Goal: Transaction & Acquisition: Purchase product/service

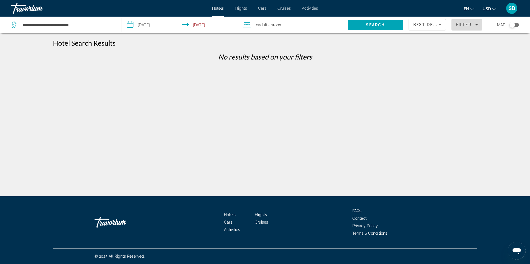
click at [475, 25] on icon "Filters" at bounding box center [476, 24] width 3 height 3
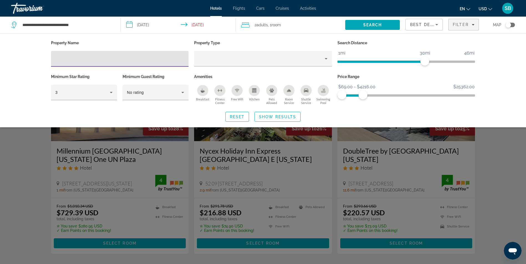
click at [511, 95] on div "Property Name Property Type Search Distance 1mi 46mi 30mi Minimum Star Rating 3…" at bounding box center [263, 80] width 526 height 94
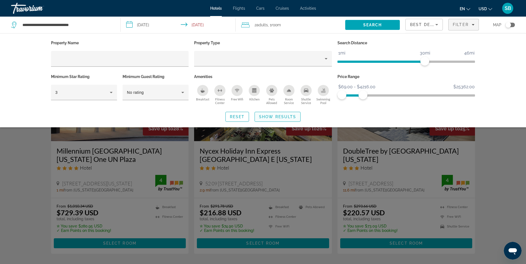
click at [279, 119] on span "Search widget" at bounding box center [277, 116] width 45 height 13
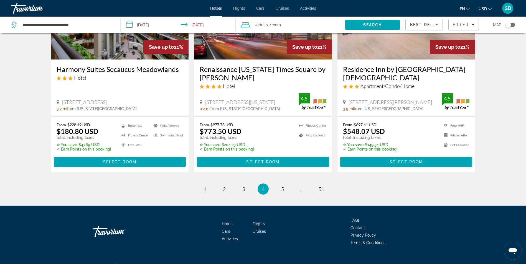
scroll to position [729, 0]
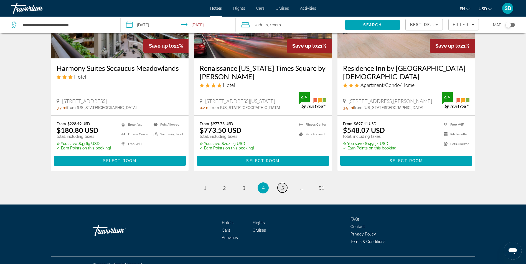
click at [281, 185] on span "5" at bounding box center [282, 188] width 3 height 6
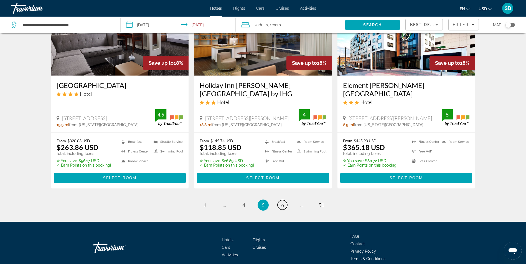
scroll to position [713, 0]
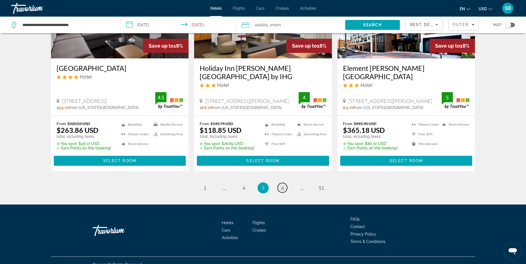
click at [282, 185] on span "6" at bounding box center [282, 188] width 3 height 6
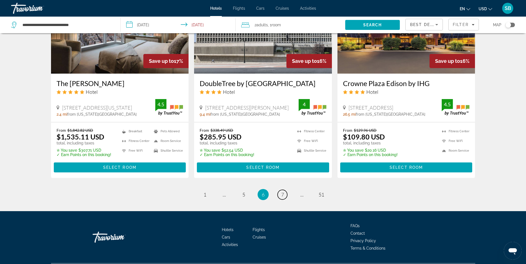
scroll to position [729, 0]
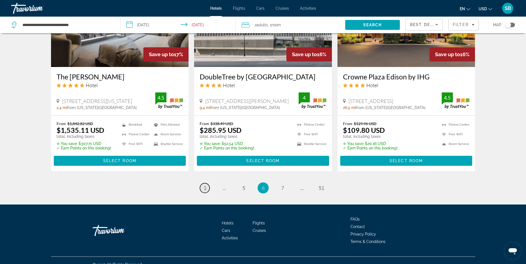
click at [203, 183] on link "page 1" at bounding box center [205, 188] width 10 height 10
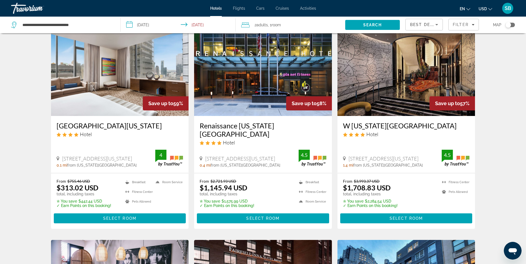
scroll to position [240, 0]
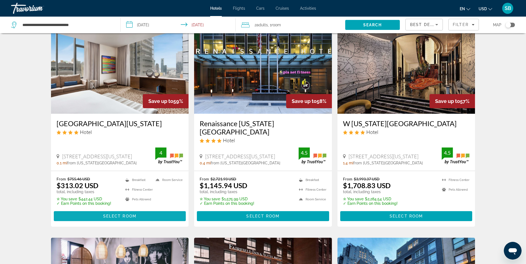
click at [103, 214] on span "Select Room" at bounding box center [119, 216] width 33 height 4
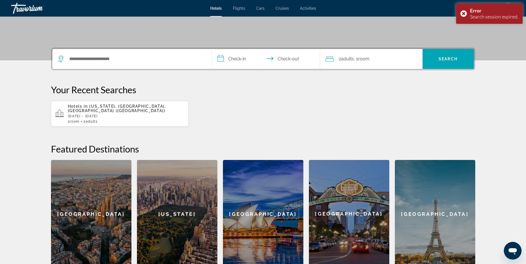
scroll to position [106, 0]
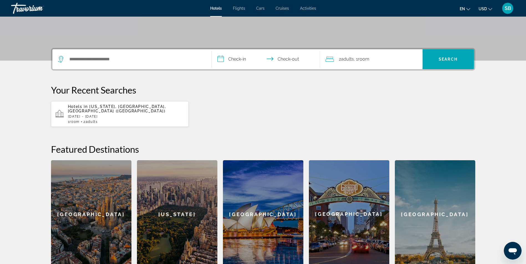
click at [198, 195] on div "[US_STATE]" at bounding box center [177, 214] width 80 height 108
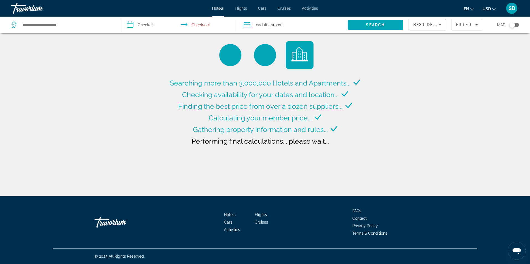
type input "**********"
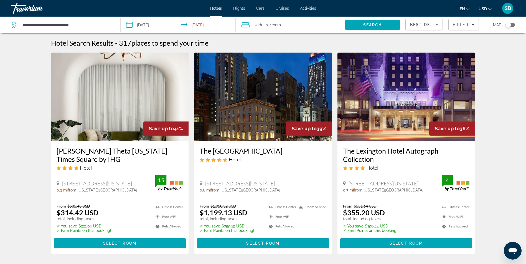
click at [119, 124] on img "Main content" at bounding box center [120, 97] width 138 height 89
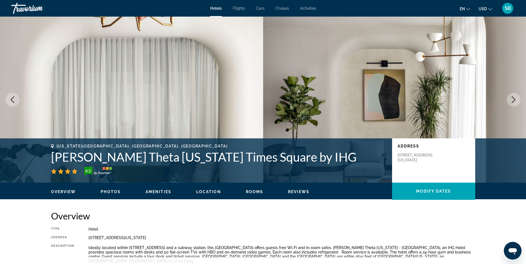
click at [513, 96] on button "Next image" at bounding box center [513, 100] width 14 height 14
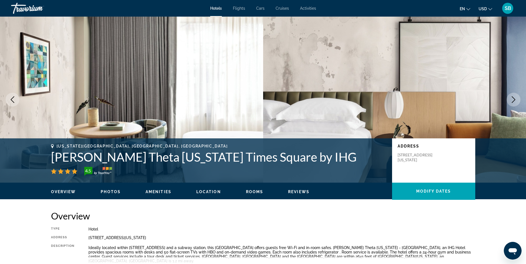
click at [511, 99] on icon "Next image" at bounding box center [513, 99] width 7 height 7
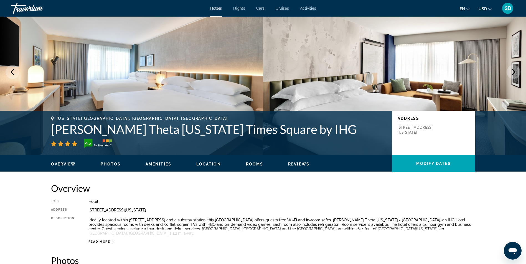
scroll to position [23, 0]
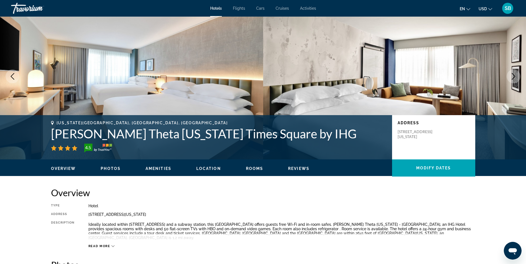
click at [290, 167] on span "Reviews" at bounding box center [298, 169] width 21 height 4
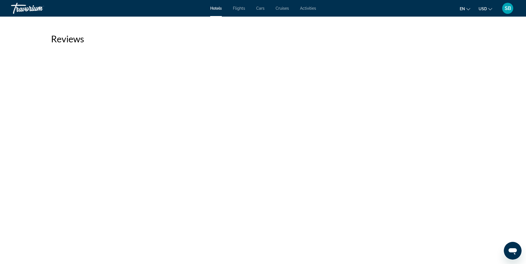
scroll to position [1732, 0]
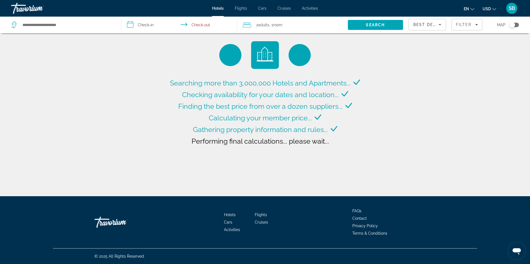
type input "**********"
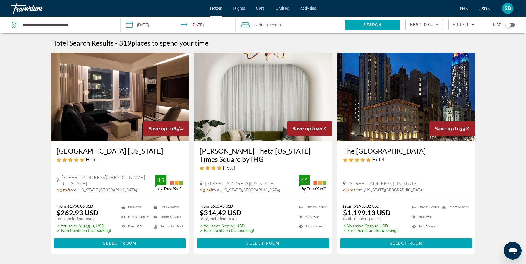
click at [132, 75] on img "Main content" at bounding box center [120, 97] width 138 height 89
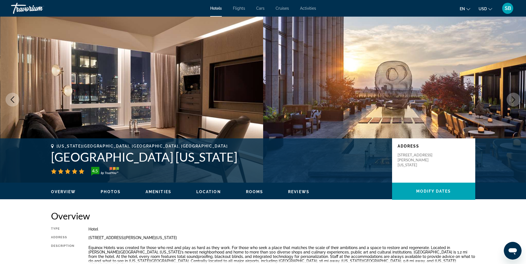
click at [115, 195] on div "Overview Photos Amenities Location Rooms Reviews Modify Dates" at bounding box center [263, 191] width 446 height 17
click at [113, 193] on div "Overview Photos Amenities Location Rooms Reviews Modify Dates" at bounding box center [263, 191] width 446 height 17
click at [113, 193] on span "Photos" at bounding box center [111, 192] width 20 height 4
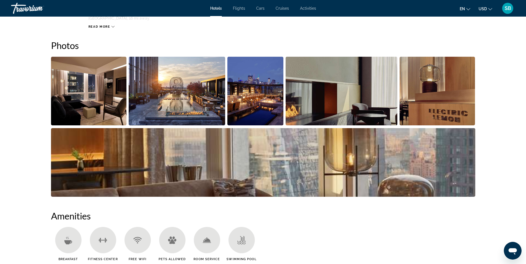
scroll to position [250, 0]
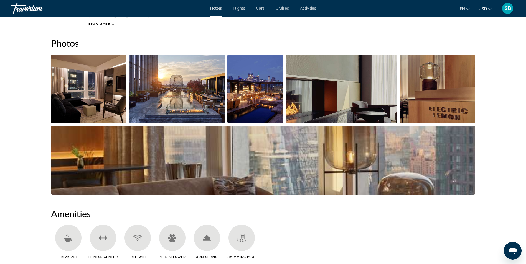
click at [98, 93] on img "Open full-screen image slider" at bounding box center [89, 89] width 76 height 69
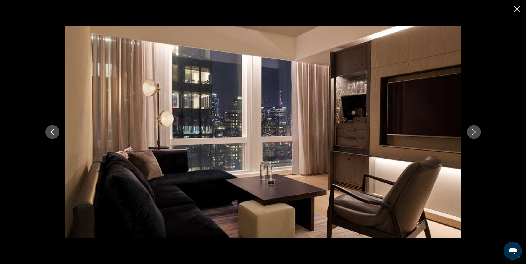
click at [468, 132] on button "Next image" at bounding box center [474, 132] width 14 height 14
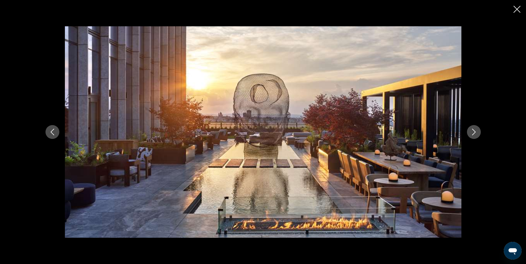
click at [468, 132] on button "Next image" at bounding box center [474, 132] width 14 height 14
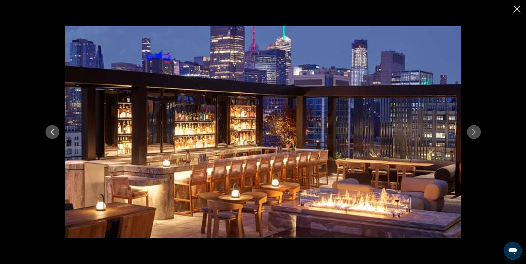
click at [468, 132] on button "Next image" at bounding box center [474, 132] width 14 height 14
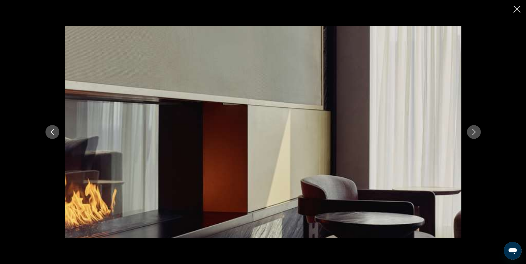
click at [468, 126] on div "prev next" at bounding box center [263, 131] width 446 height 211
click at [472, 131] on icon "Next image" at bounding box center [473, 132] width 7 height 7
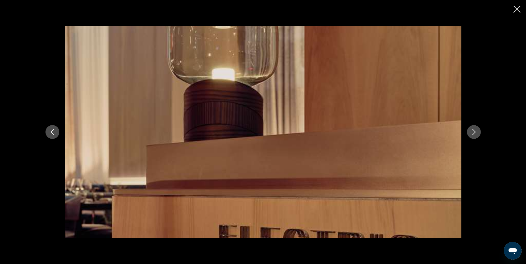
click at [473, 127] on button "Next image" at bounding box center [474, 132] width 14 height 14
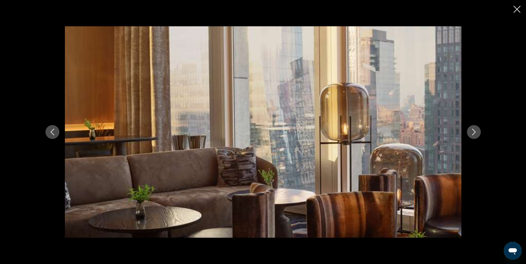
click at [471, 131] on icon "Next image" at bounding box center [473, 132] width 7 height 7
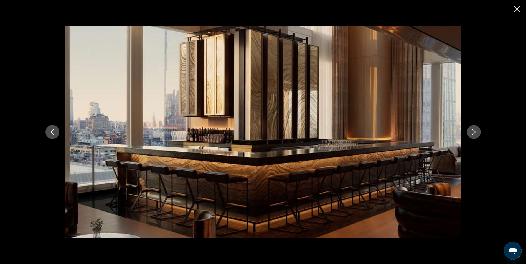
click at [471, 131] on icon "Next image" at bounding box center [473, 132] width 7 height 7
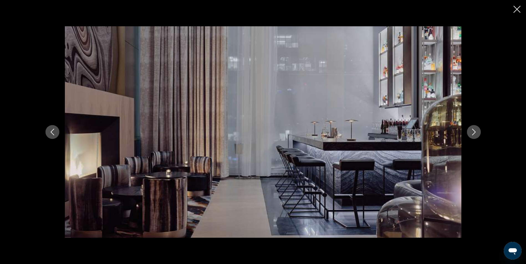
click at [471, 131] on icon "Next image" at bounding box center [473, 132] width 7 height 7
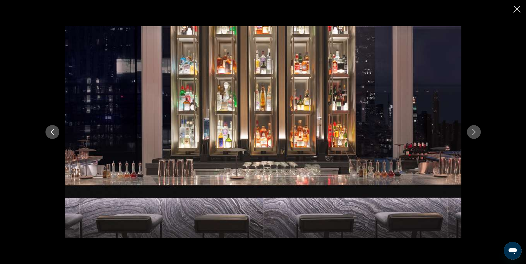
click at [471, 131] on icon "Next image" at bounding box center [473, 132] width 7 height 7
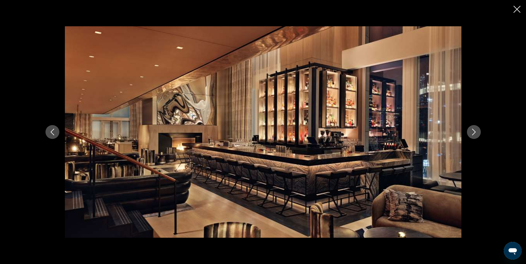
click at [471, 131] on icon "Next image" at bounding box center [473, 132] width 7 height 7
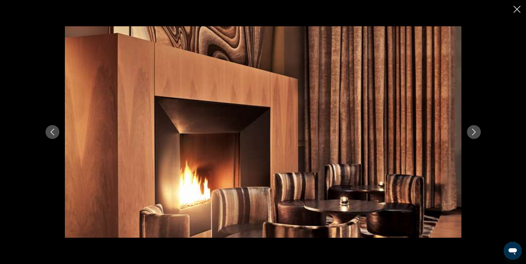
click at [471, 131] on icon "Next image" at bounding box center [473, 132] width 7 height 7
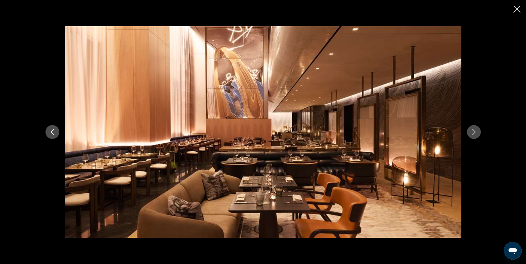
click at [472, 129] on icon "Next image" at bounding box center [473, 132] width 7 height 7
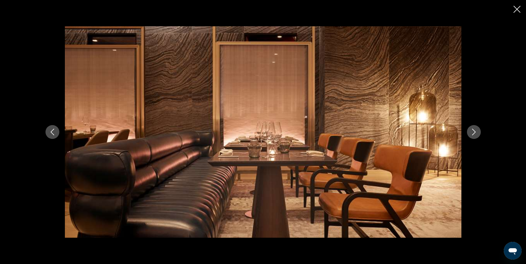
click at [472, 132] on icon "Next image" at bounding box center [473, 132] width 7 height 7
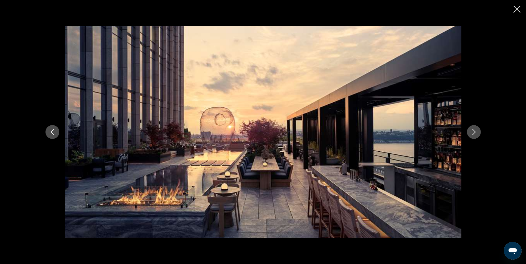
click at [472, 132] on icon "Next image" at bounding box center [473, 132] width 7 height 7
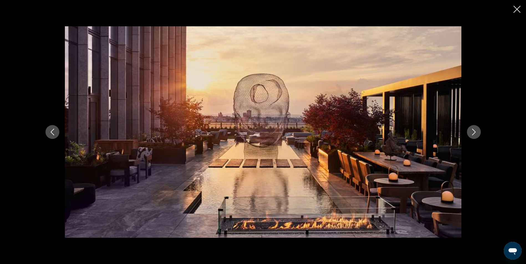
click at [472, 132] on icon "Next image" at bounding box center [473, 132] width 7 height 7
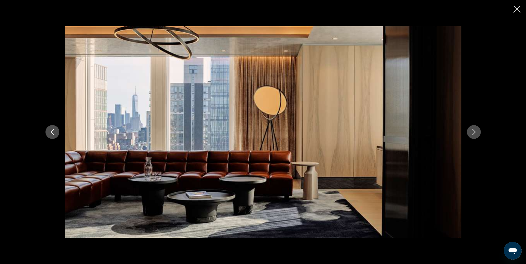
click at [472, 132] on icon "Next image" at bounding box center [473, 132] width 7 height 7
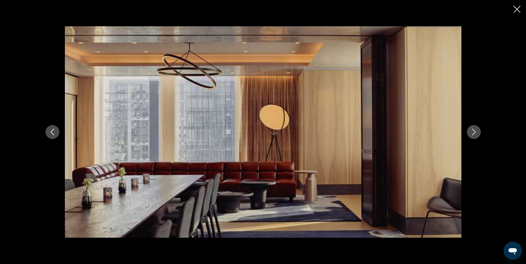
click at [472, 132] on icon "Next image" at bounding box center [473, 132] width 7 height 7
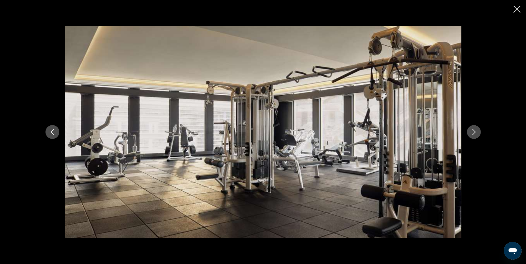
click at [472, 132] on icon "Next image" at bounding box center [473, 132] width 7 height 7
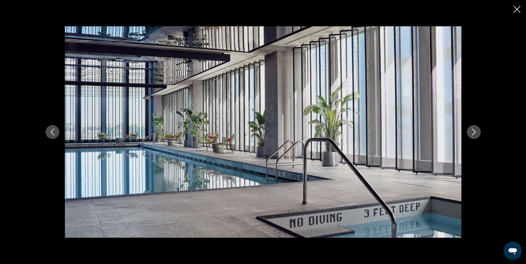
drag, startPoint x: 472, startPoint y: 132, endPoint x: 470, endPoint y: 129, distance: 3.6
click at [470, 129] on icon "Next image" at bounding box center [473, 132] width 7 height 7
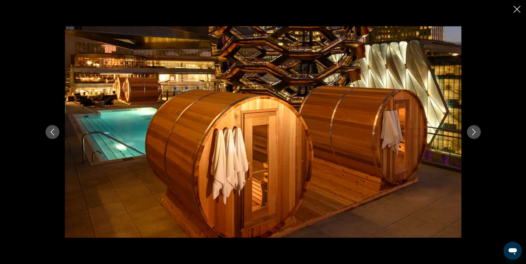
click at [470, 129] on icon "Next image" at bounding box center [473, 132] width 7 height 7
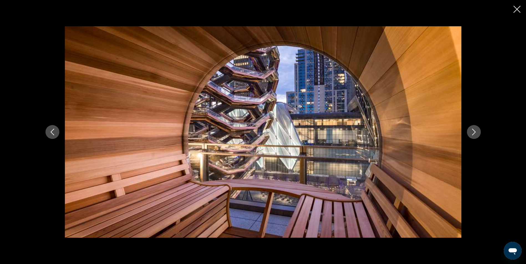
click at [470, 129] on icon "Next image" at bounding box center [473, 132] width 7 height 7
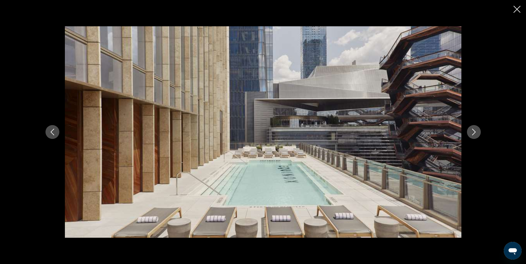
click at [470, 129] on icon "Next image" at bounding box center [473, 132] width 7 height 7
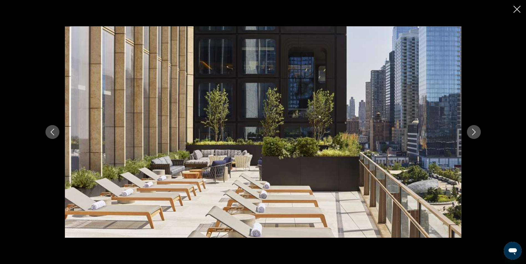
click at [470, 129] on icon "Next image" at bounding box center [473, 132] width 7 height 7
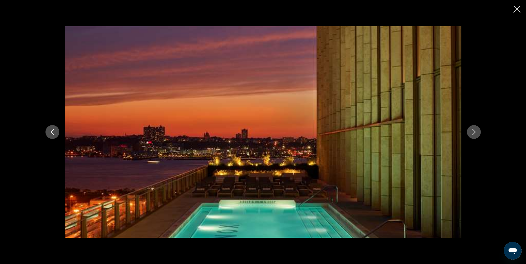
click at [470, 129] on icon "Next image" at bounding box center [473, 132] width 7 height 7
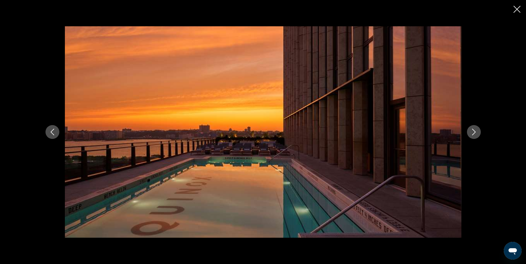
click at [470, 129] on icon "Next image" at bounding box center [473, 132] width 7 height 7
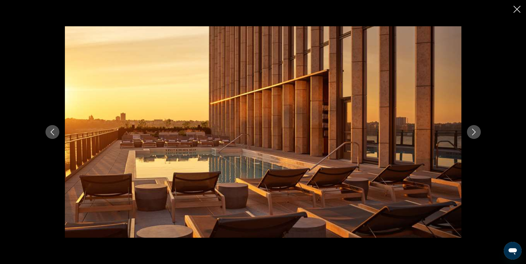
click at [470, 129] on icon "Next image" at bounding box center [473, 132] width 7 height 7
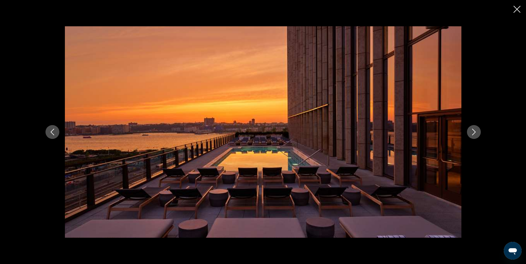
click at [470, 129] on icon "Next image" at bounding box center [473, 132] width 7 height 7
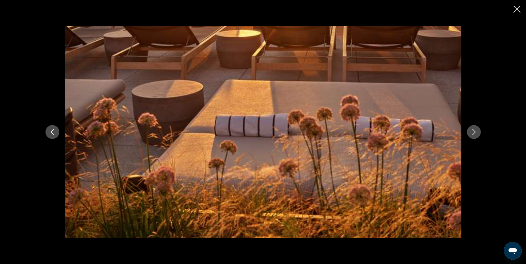
click at [470, 129] on icon "Next image" at bounding box center [473, 132] width 7 height 7
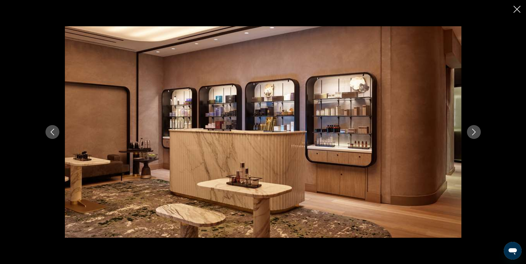
click at [470, 129] on icon "Next image" at bounding box center [473, 132] width 7 height 7
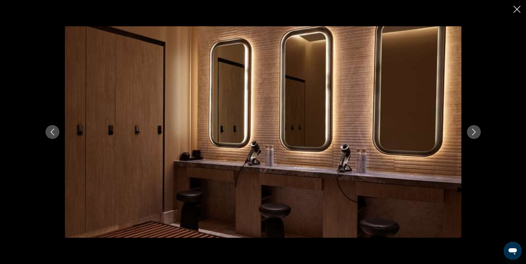
click at [470, 129] on icon "Next image" at bounding box center [473, 132] width 7 height 7
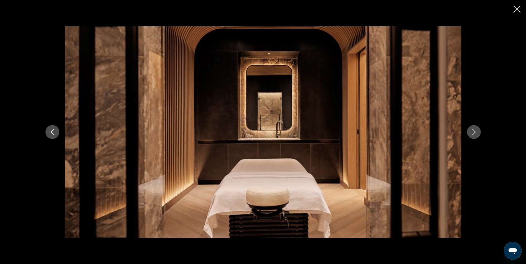
click at [470, 129] on icon "Next image" at bounding box center [473, 132] width 7 height 7
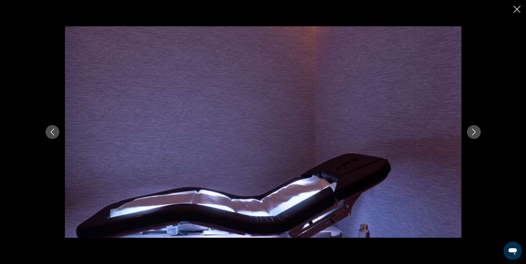
click at [470, 129] on icon "Next image" at bounding box center [473, 132] width 7 height 7
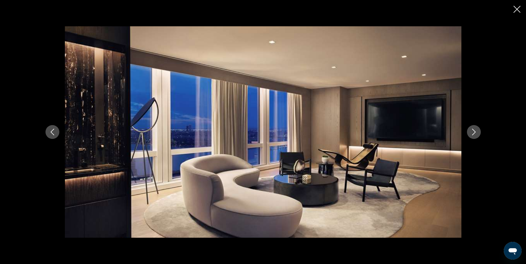
click at [470, 129] on icon "Next image" at bounding box center [473, 132] width 7 height 7
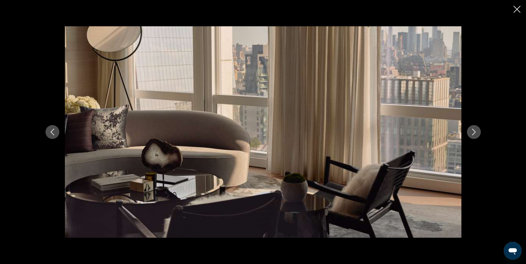
click at [470, 129] on icon "Next image" at bounding box center [473, 132] width 7 height 7
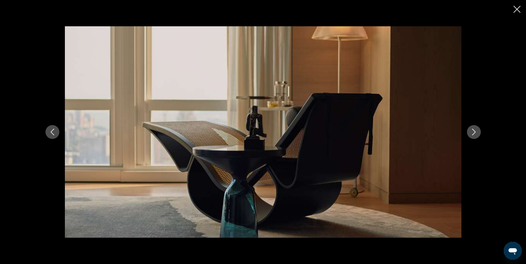
click at [470, 129] on icon "Next image" at bounding box center [473, 132] width 7 height 7
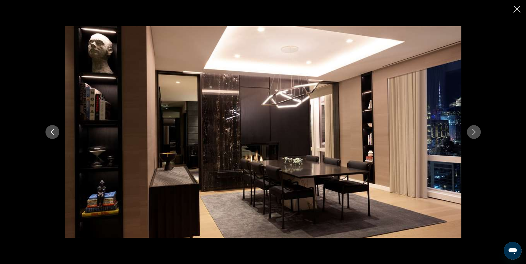
click at [470, 129] on icon "Next image" at bounding box center [473, 132] width 7 height 7
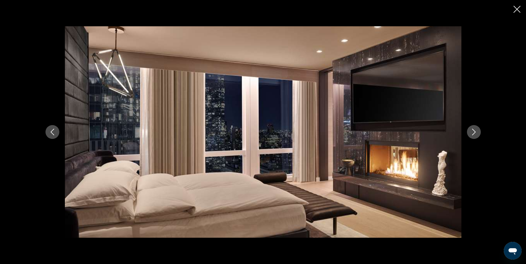
click at [470, 129] on icon "Next image" at bounding box center [473, 132] width 7 height 7
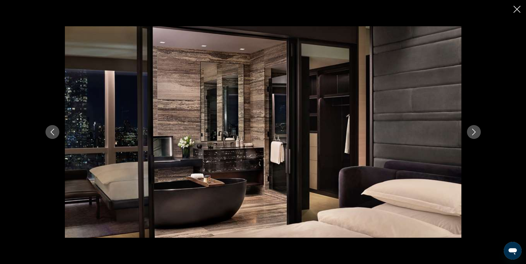
click at [470, 129] on icon "Next image" at bounding box center [473, 132] width 7 height 7
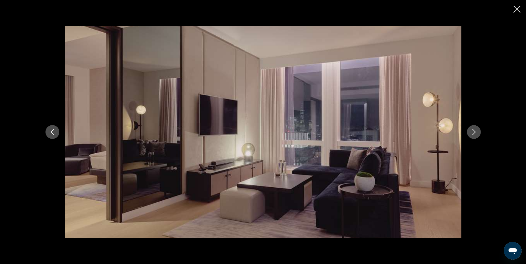
click at [470, 129] on icon "Next image" at bounding box center [473, 132] width 7 height 7
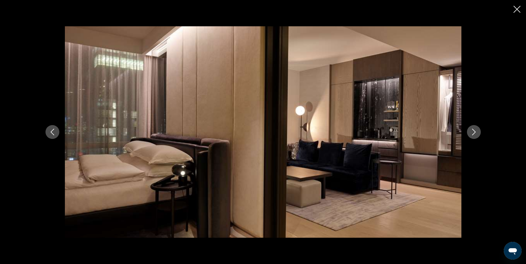
click at [470, 129] on icon "Next image" at bounding box center [473, 132] width 7 height 7
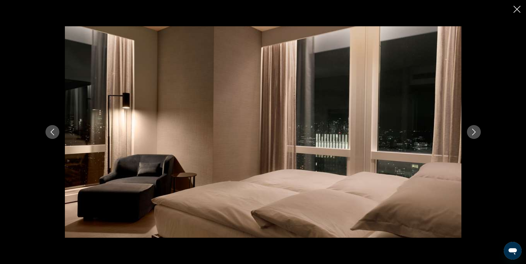
click at [470, 129] on icon "Next image" at bounding box center [473, 132] width 7 height 7
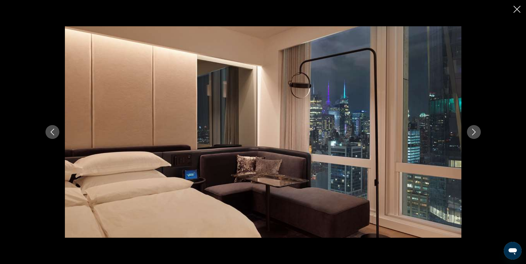
click at [470, 129] on icon "Next image" at bounding box center [473, 132] width 7 height 7
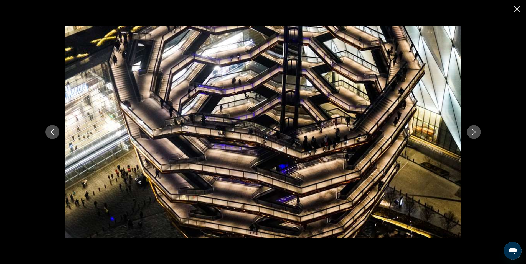
click at [470, 129] on icon "Next image" at bounding box center [473, 132] width 7 height 7
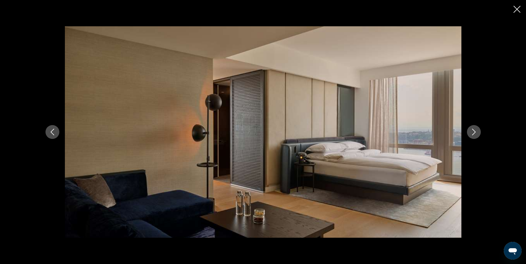
click at [470, 129] on icon "Next image" at bounding box center [473, 132] width 7 height 7
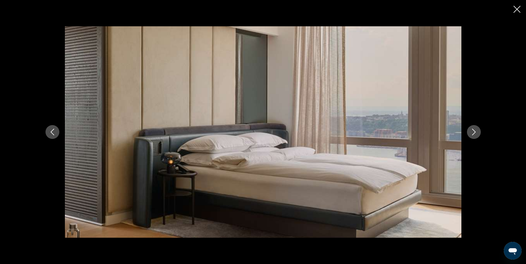
click at [470, 129] on icon "Next image" at bounding box center [473, 132] width 7 height 7
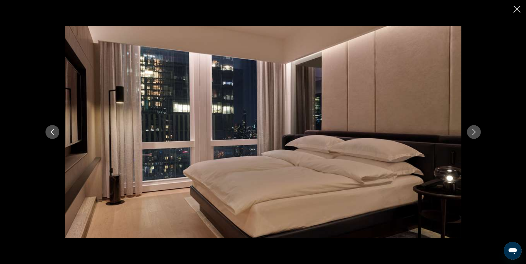
click at [470, 129] on icon "Next image" at bounding box center [473, 132] width 7 height 7
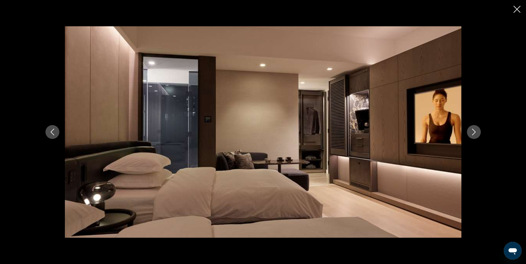
click at [470, 129] on icon "Next image" at bounding box center [473, 132] width 7 height 7
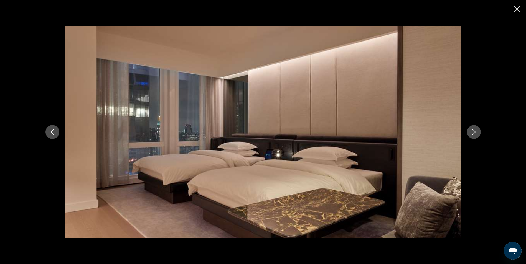
click at [470, 129] on icon "Next image" at bounding box center [473, 132] width 7 height 7
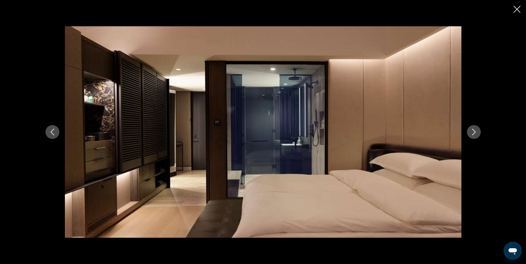
click at [470, 129] on icon "Next image" at bounding box center [473, 132] width 7 height 7
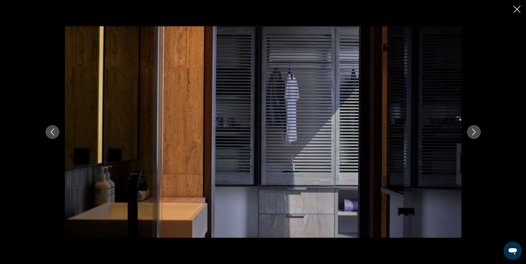
click at [470, 129] on icon "Next image" at bounding box center [473, 132] width 7 height 7
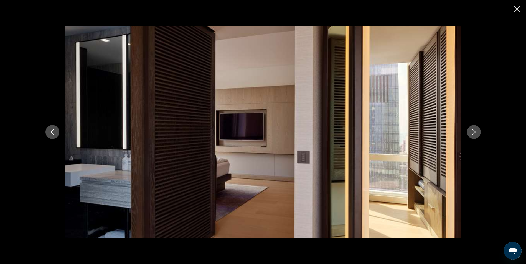
click at [470, 129] on icon "Next image" at bounding box center [473, 132] width 7 height 7
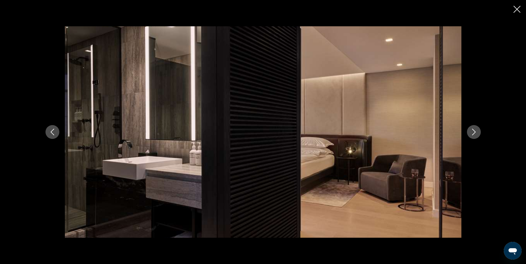
click at [470, 129] on icon "Next image" at bounding box center [473, 132] width 7 height 7
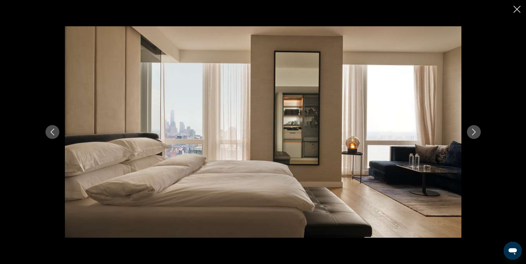
click at [470, 129] on icon "Next image" at bounding box center [473, 132] width 7 height 7
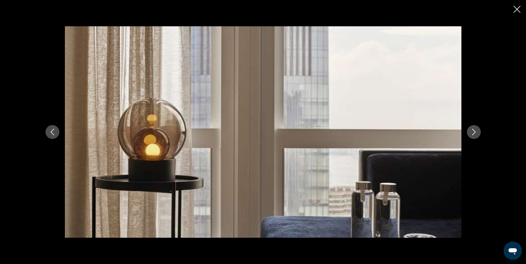
click at [470, 129] on icon "Next image" at bounding box center [473, 132] width 7 height 7
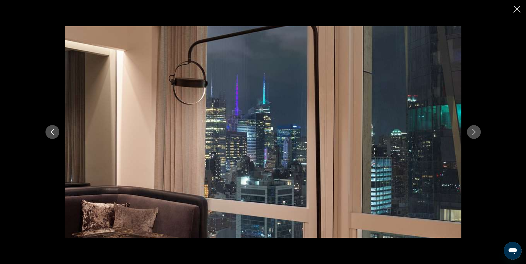
click at [470, 129] on icon "Next image" at bounding box center [473, 132] width 7 height 7
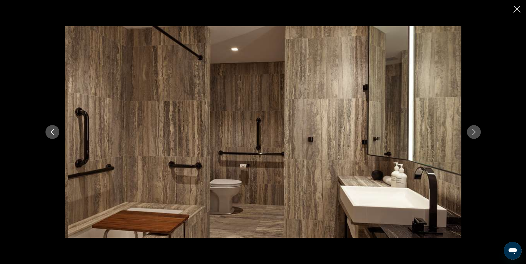
click at [470, 129] on icon "Next image" at bounding box center [473, 132] width 7 height 7
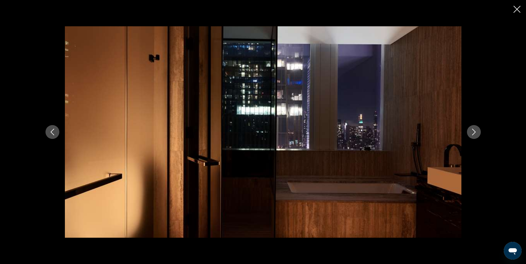
click at [470, 129] on icon "Next image" at bounding box center [473, 132] width 7 height 7
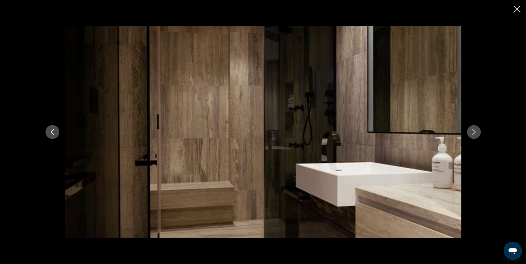
click at [470, 129] on icon "Next image" at bounding box center [473, 132] width 7 height 7
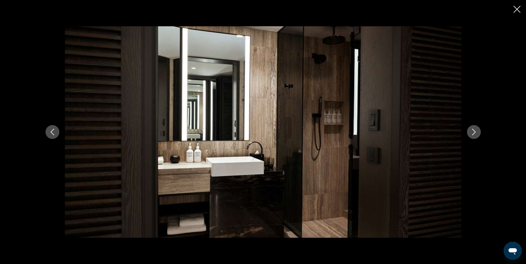
click at [470, 129] on icon "Next image" at bounding box center [473, 132] width 7 height 7
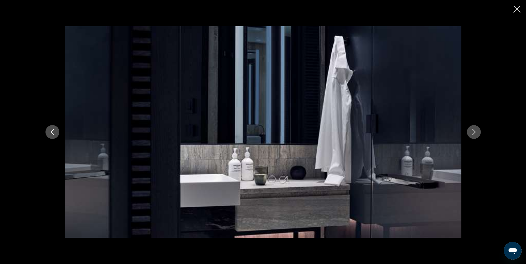
click at [470, 129] on icon "Next image" at bounding box center [473, 132] width 7 height 7
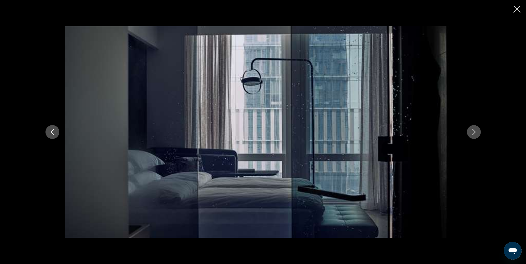
click at [470, 129] on icon "Next image" at bounding box center [473, 132] width 7 height 7
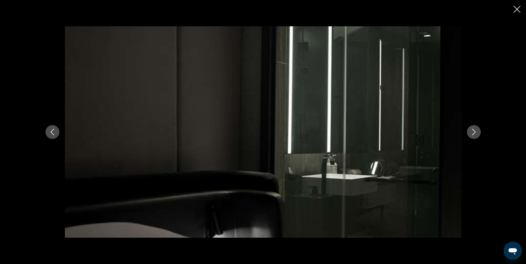
click at [470, 129] on icon "Next image" at bounding box center [473, 132] width 7 height 7
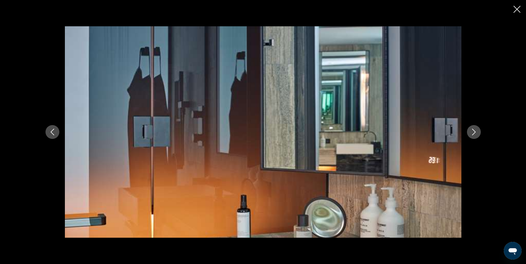
click at [470, 129] on icon "Next image" at bounding box center [473, 132] width 7 height 7
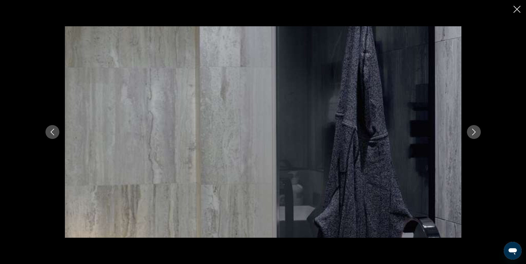
click at [470, 129] on icon "Next image" at bounding box center [473, 132] width 7 height 7
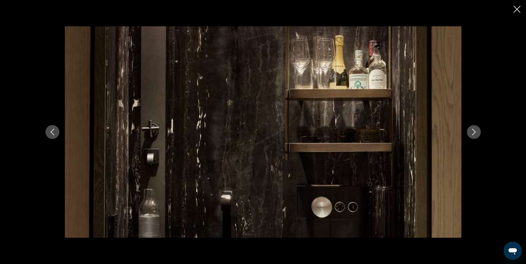
click at [470, 129] on icon "Next image" at bounding box center [473, 132] width 7 height 7
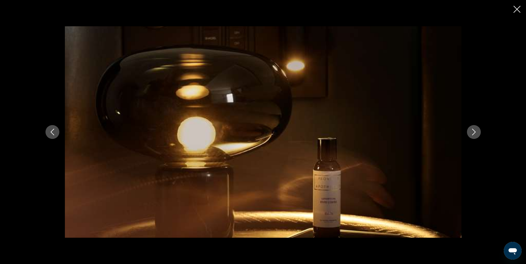
click at [470, 129] on icon "Next image" at bounding box center [473, 132] width 7 height 7
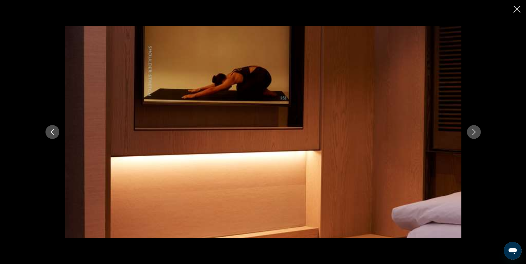
click at [470, 129] on icon "Next image" at bounding box center [473, 132] width 7 height 7
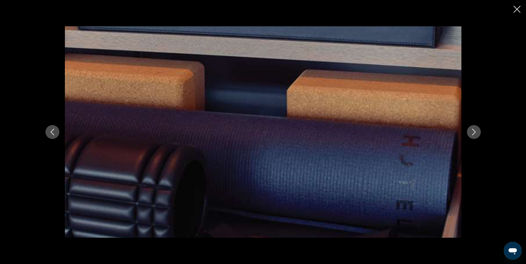
click at [470, 129] on icon "Next image" at bounding box center [473, 132] width 7 height 7
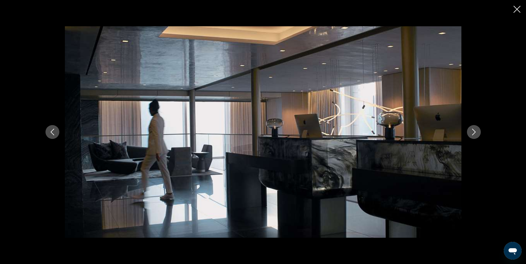
click at [470, 129] on icon "Next image" at bounding box center [473, 132] width 7 height 7
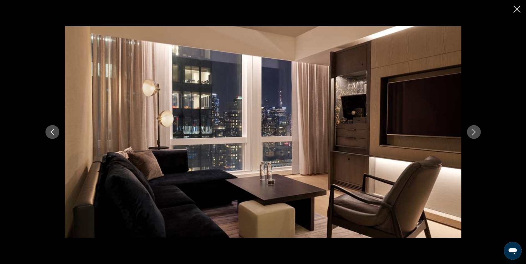
click at [470, 129] on icon "Next image" at bounding box center [473, 132] width 7 height 7
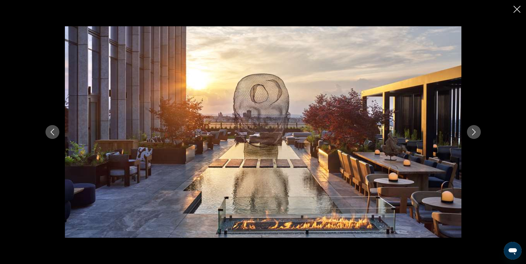
click at [470, 129] on icon "Next image" at bounding box center [473, 132] width 7 height 7
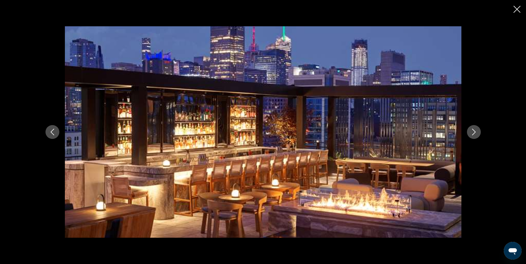
click at [519, 5] on div "prev next" at bounding box center [263, 132] width 526 height 264
click at [517, 7] on icon "Close slideshow" at bounding box center [516, 9] width 7 height 7
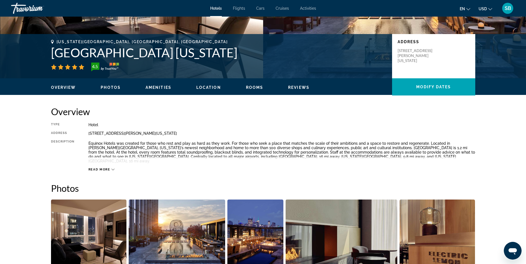
scroll to position [99, 0]
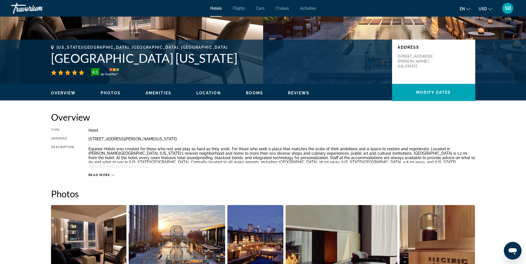
click at [98, 173] on span "Read more" at bounding box center [99, 175] width 22 height 4
click at [205, 93] on span "Location" at bounding box center [208, 93] width 25 height 4
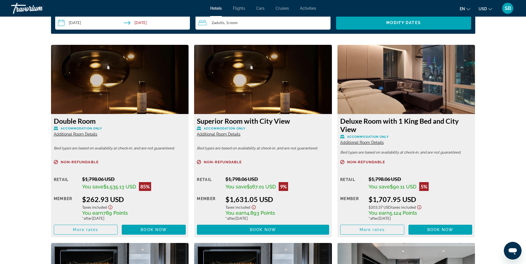
scroll to position [734, 0]
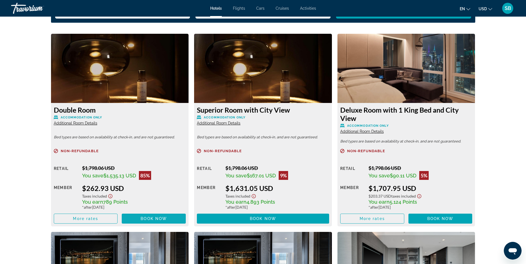
click at [129, 213] on span "Main content" at bounding box center [154, 218] width 64 height 13
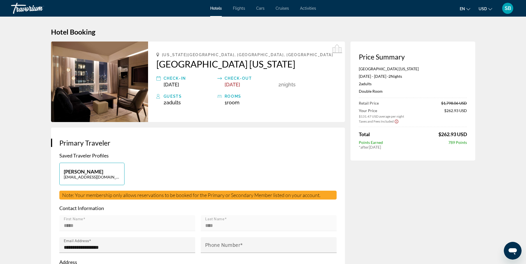
click at [158, 80] on icon "Main content" at bounding box center [158, 78] width 4 height 7
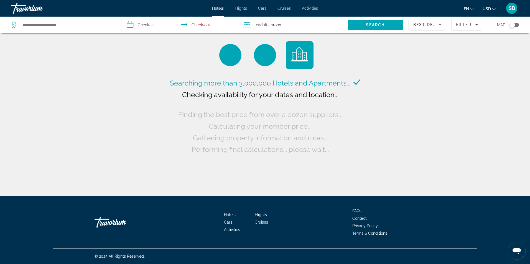
click at [133, 24] on input "**********" at bounding box center [180, 26] width 118 height 18
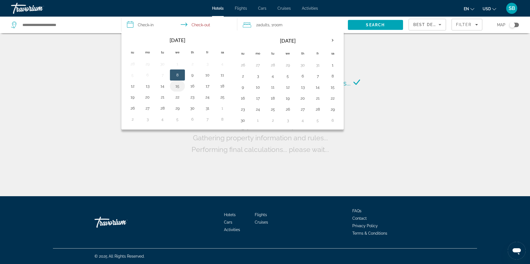
click at [178, 84] on button "15" at bounding box center [177, 86] width 9 height 8
click at [193, 85] on button "16" at bounding box center [192, 86] width 9 height 8
type input "**********"
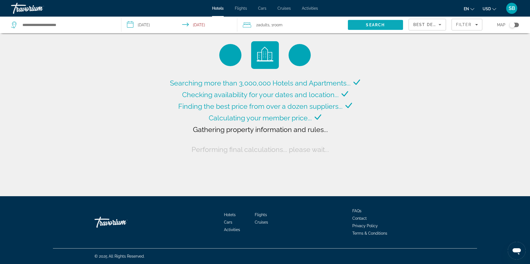
click at [364, 22] on span "Search" at bounding box center [375, 24] width 55 height 13
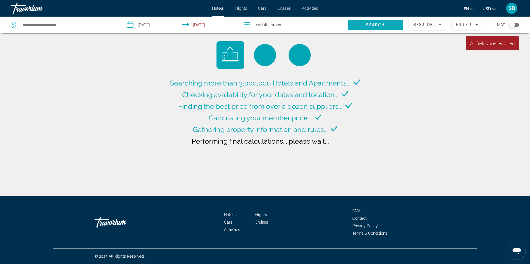
type input "**********"
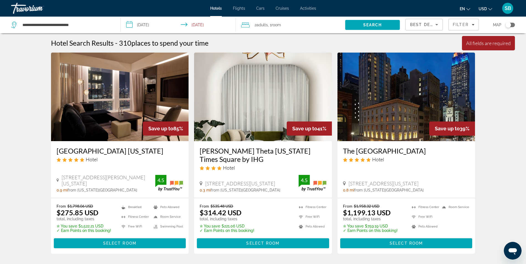
click at [151, 26] on input "**********" at bounding box center [179, 26] width 117 height 18
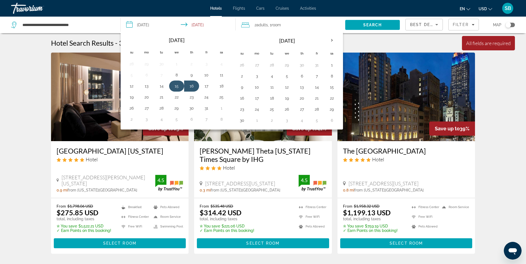
click at [176, 86] on button "15" at bounding box center [176, 86] width 9 height 8
click at [193, 85] on button "16" at bounding box center [191, 86] width 9 height 8
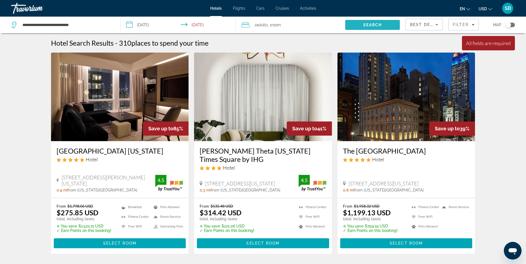
click at [349, 24] on span "Search" at bounding box center [372, 24] width 55 height 13
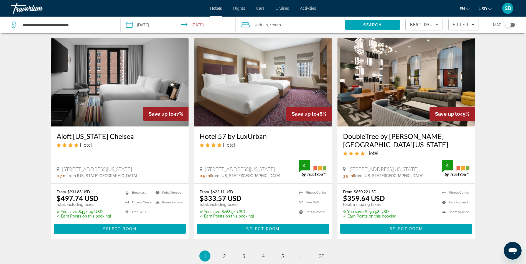
scroll to position [662, 0]
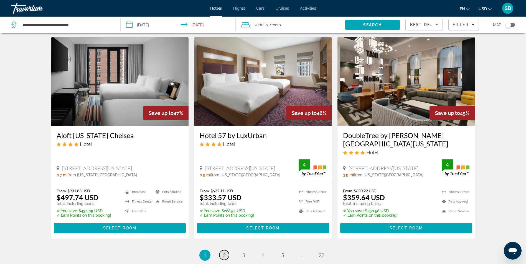
click at [222, 251] on link "page 2" at bounding box center [224, 256] width 10 height 10
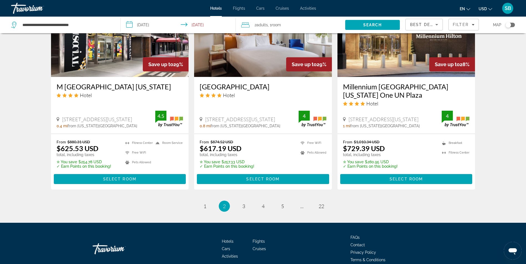
scroll to position [713, 0]
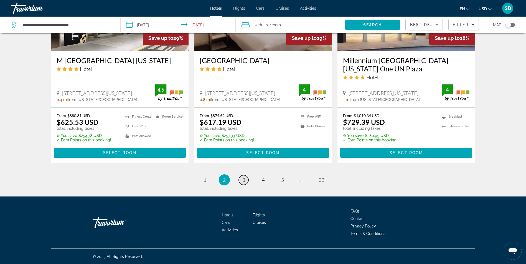
click at [243, 179] on span "3" at bounding box center [243, 180] width 3 height 6
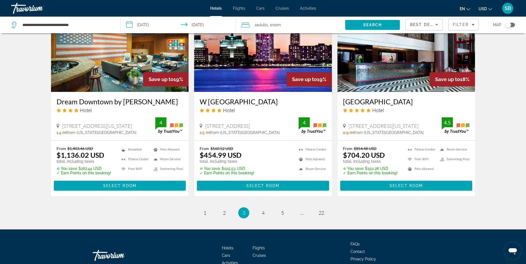
scroll to position [713, 0]
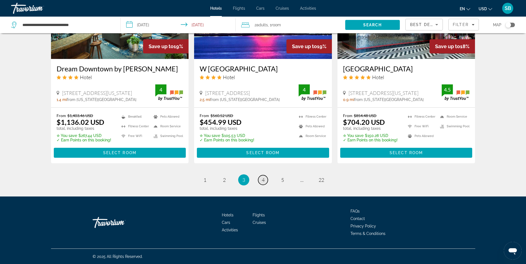
click at [262, 179] on span "4" at bounding box center [263, 180] width 3 height 6
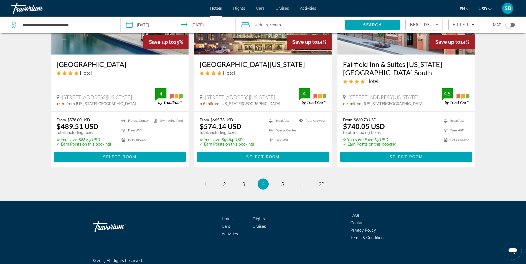
scroll to position [721, 0]
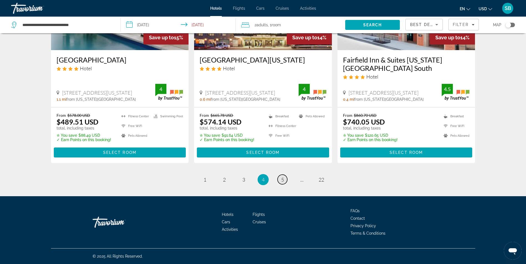
click at [281, 181] on span "5" at bounding box center [282, 180] width 3 height 6
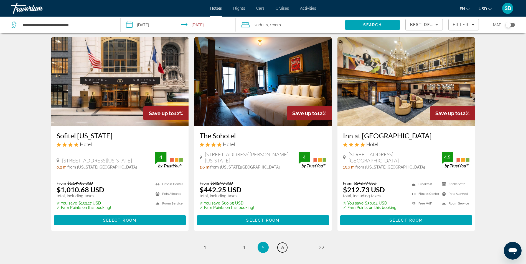
scroll to position [655, 0]
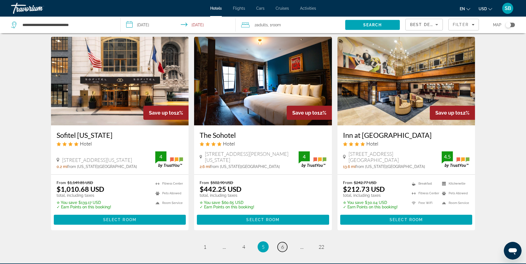
click at [283, 244] on span "6" at bounding box center [282, 247] width 3 height 6
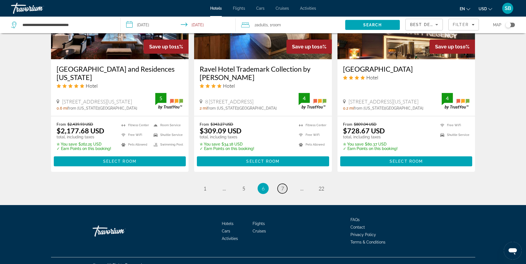
scroll to position [721, 0]
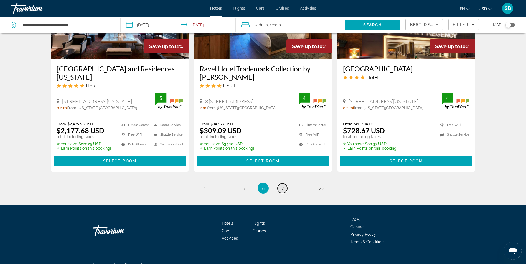
click at [282, 185] on span "7" at bounding box center [282, 188] width 3 height 6
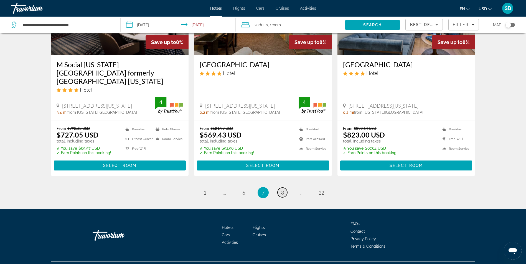
scroll to position [721, 0]
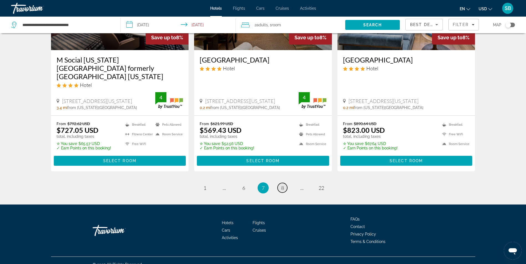
click at [282, 185] on span "8" at bounding box center [282, 188] width 3 height 6
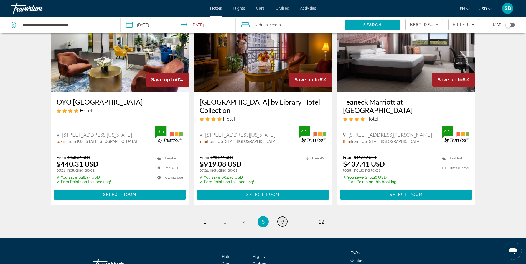
scroll to position [704, 0]
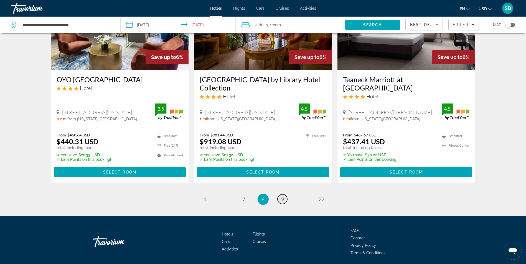
click at [282, 196] on span "9" at bounding box center [282, 199] width 3 height 6
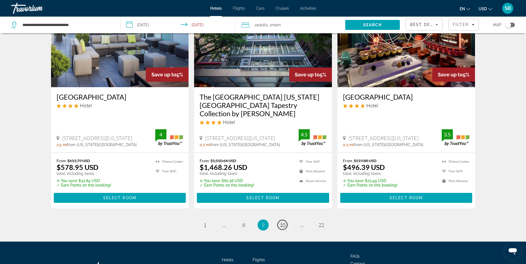
scroll to position [713, 0]
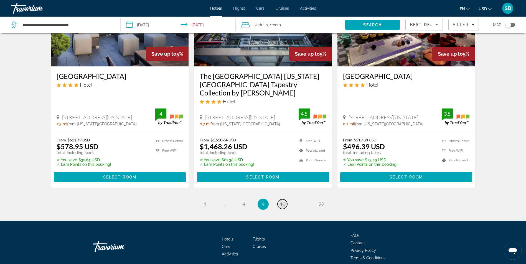
click at [282, 201] on span "10" at bounding box center [283, 204] width 6 height 6
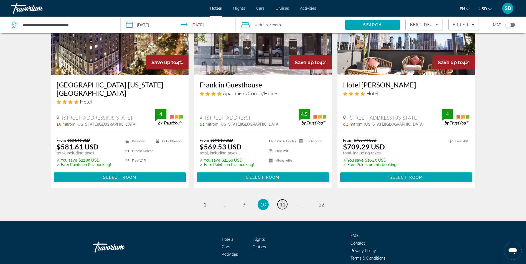
scroll to position [704, 0]
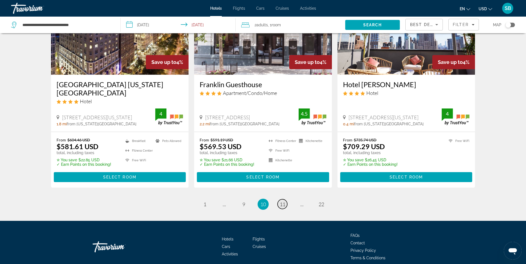
click at [282, 201] on span "11" at bounding box center [283, 204] width 6 height 6
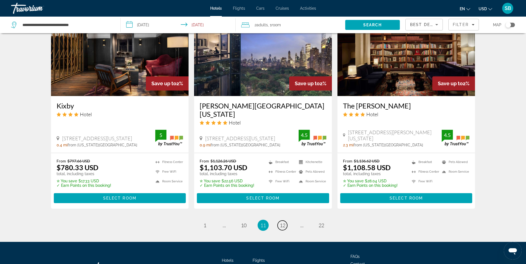
scroll to position [704, 0]
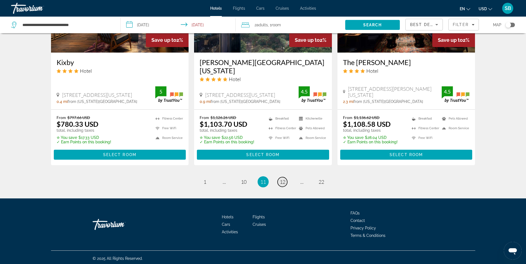
click at [284, 181] on span "12" at bounding box center [283, 182] width 6 height 6
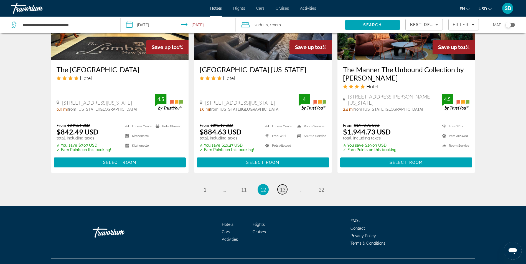
scroll to position [721, 0]
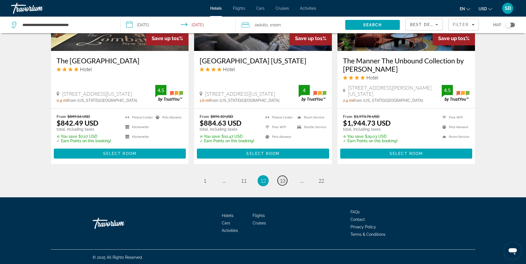
click at [284, 181] on span "13" at bounding box center [283, 181] width 6 height 6
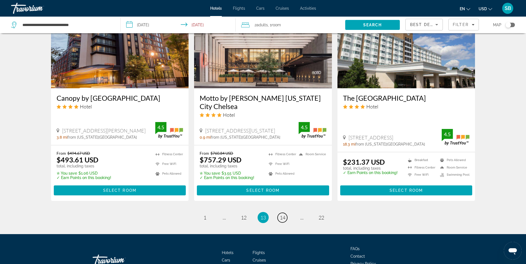
scroll to position [702, 0]
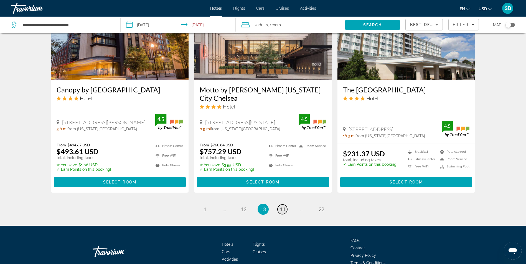
click at [283, 206] on span "14" at bounding box center [283, 209] width 6 height 6
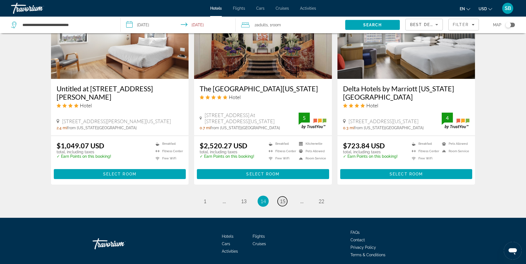
scroll to position [685, 0]
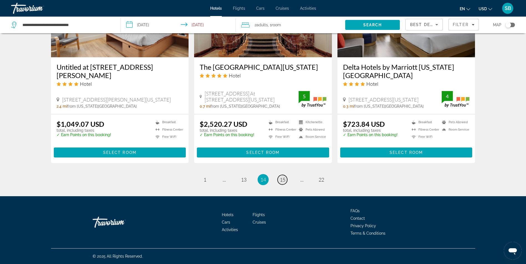
click at [284, 181] on span "15" at bounding box center [283, 180] width 6 height 6
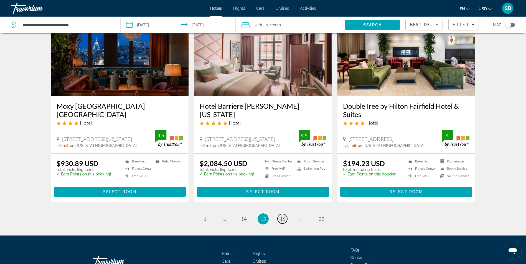
scroll to position [654, 0]
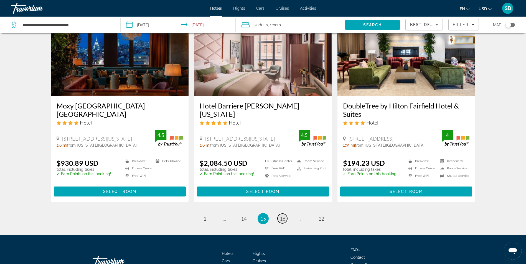
click at [283, 216] on span "16" at bounding box center [283, 219] width 6 height 6
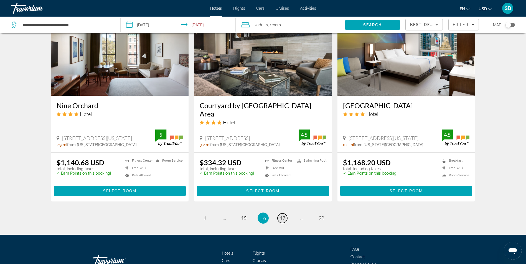
scroll to position [665, 0]
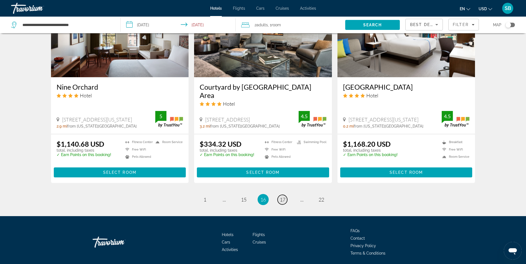
click at [282, 197] on span "17" at bounding box center [283, 200] width 6 height 6
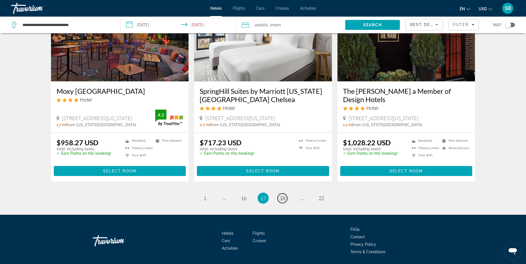
scroll to position [687, 0]
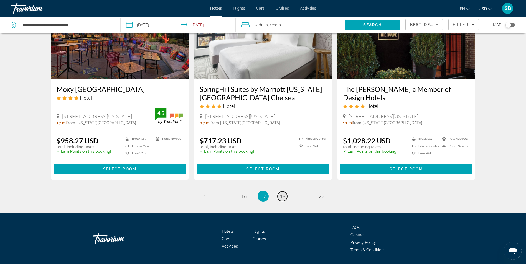
click at [281, 193] on span "18" at bounding box center [283, 196] width 6 height 6
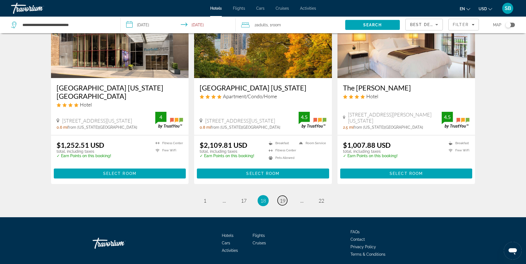
scroll to position [665, 0]
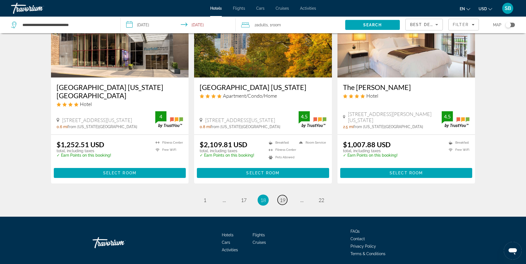
click at [282, 199] on span "19" at bounding box center [283, 200] width 6 height 6
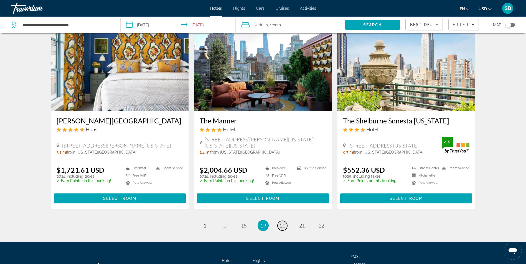
scroll to position [632, 0]
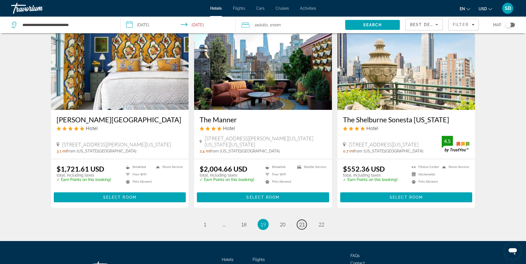
click at [302, 225] on span "21" at bounding box center [302, 225] width 6 height 6
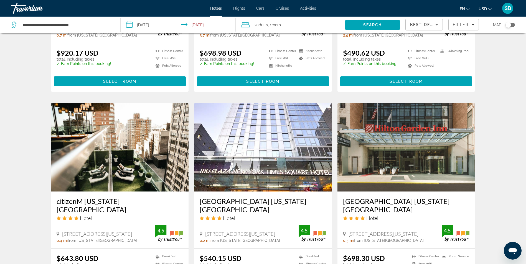
scroll to position [380, 0]
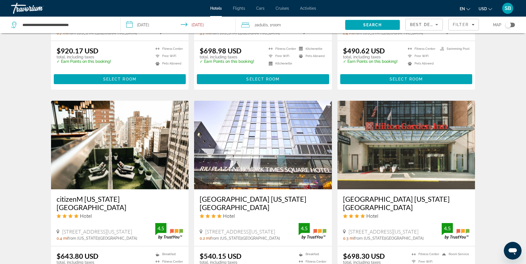
click at [277, 138] on img "Main content" at bounding box center [263, 145] width 138 height 89
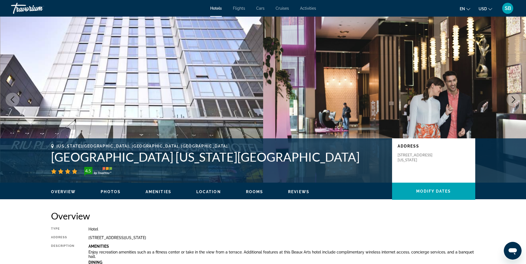
click at [512, 100] on icon "Next image" at bounding box center [513, 99] width 7 height 7
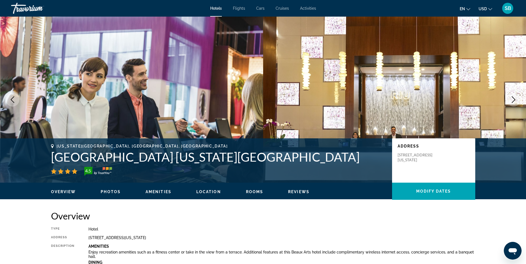
click at [512, 100] on icon "Next image" at bounding box center [513, 99] width 7 height 7
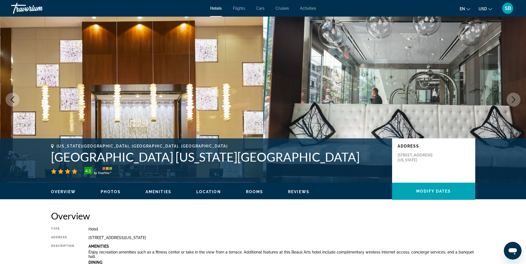
click at [512, 100] on icon "Next image" at bounding box center [513, 99] width 7 height 7
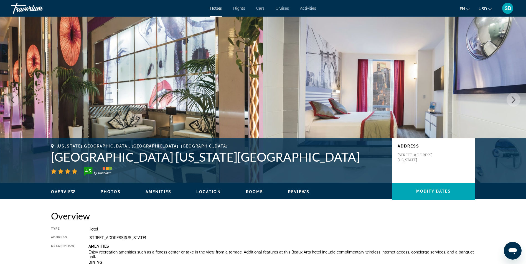
click at [512, 100] on icon "Next image" at bounding box center [513, 99] width 7 height 7
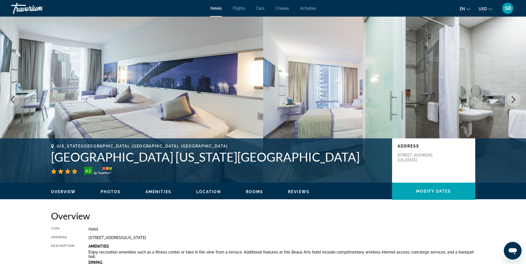
click at [512, 100] on icon "Next image" at bounding box center [513, 99] width 7 height 7
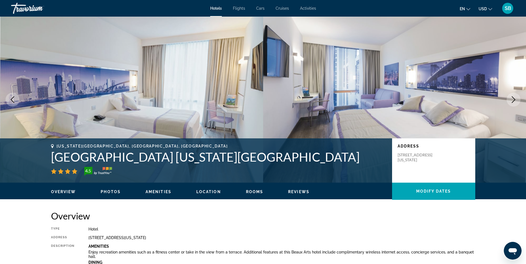
click at [513, 100] on icon "Next image" at bounding box center [513, 99] width 7 height 7
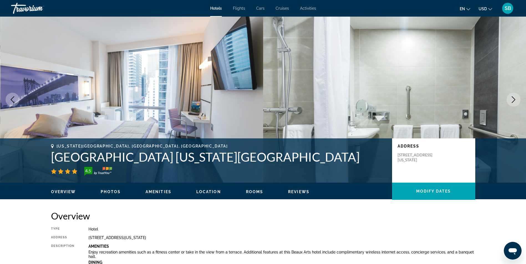
click at [513, 101] on icon "Next image" at bounding box center [513, 99] width 7 height 7
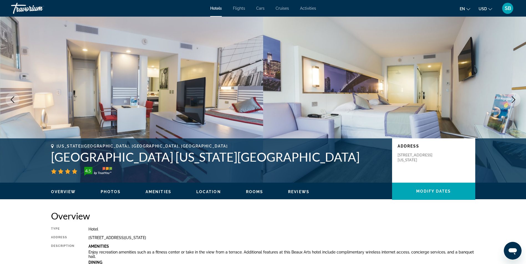
click at [513, 101] on icon "Next image" at bounding box center [513, 99] width 7 height 7
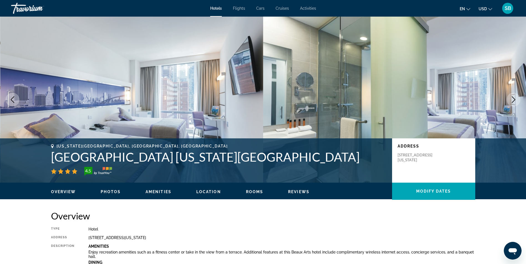
click at [513, 101] on icon "Next image" at bounding box center [513, 99] width 7 height 7
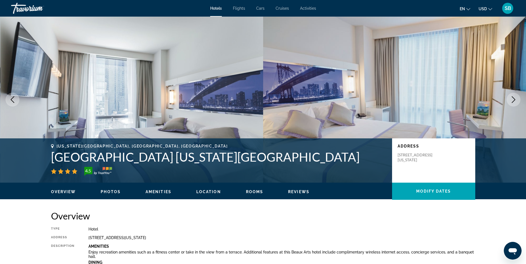
click at [513, 101] on icon "Next image" at bounding box center [513, 99] width 7 height 7
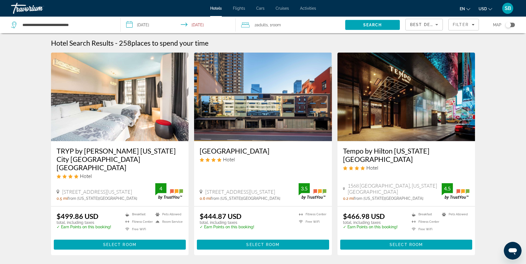
click at [364, 90] on img "Main content" at bounding box center [406, 97] width 138 height 89
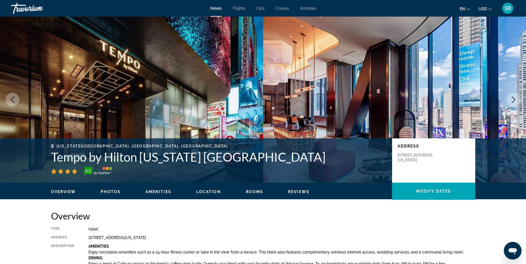
click at [510, 99] on icon "Next image" at bounding box center [513, 99] width 7 height 7
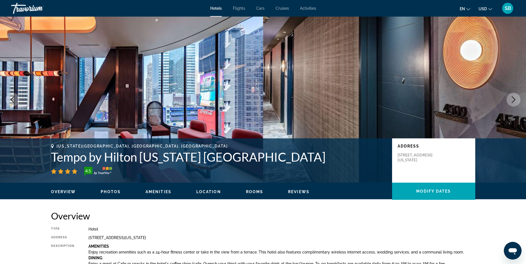
click at [510, 99] on icon "Next image" at bounding box center [513, 99] width 7 height 7
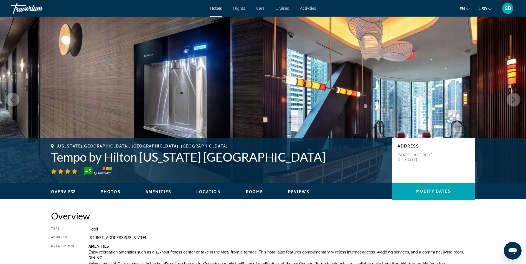
click at [510, 99] on icon "Next image" at bounding box center [513, 99] width 7 height 7
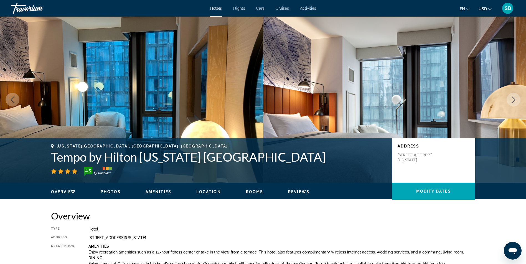
click at [510, 99] on icon "Next image" at bounding box center [513, 99] width 7 height 7
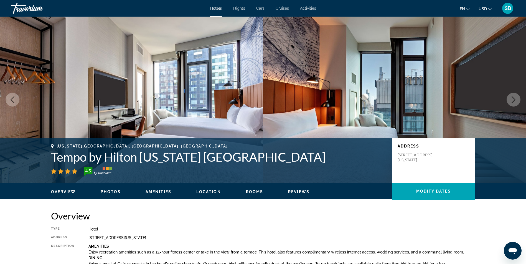
click at [510, 99] on icon "Next image" at bounding box center [513, 99] width 7 height 7
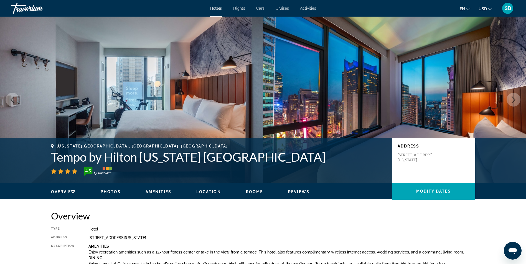
click at [510, 99] on icon "Next image" at bounding box center [513, 99] width 7 height 7
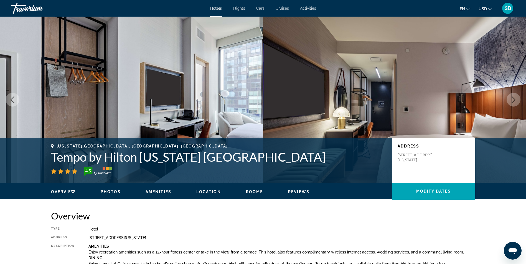
click at [510, 99] on icon "Next image" at bounding box center [513, 99] width 7 height 7
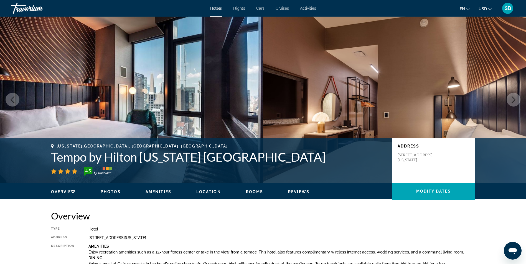
click at [510, 99] on icon "Next image" at bounding box center [513, 99] width 7 height 7
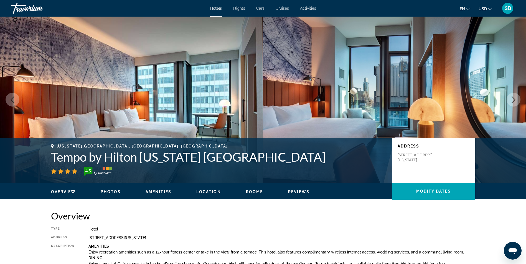
click at [509, 99] on button "Next image" at bounding box center [513, 100] width 14 height 14
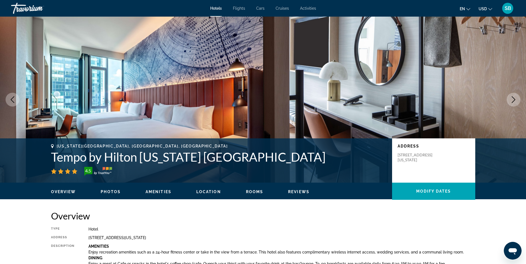
click at [510, 100] on icon "Next image" at bounding box center [513, 99] width 7 height 7
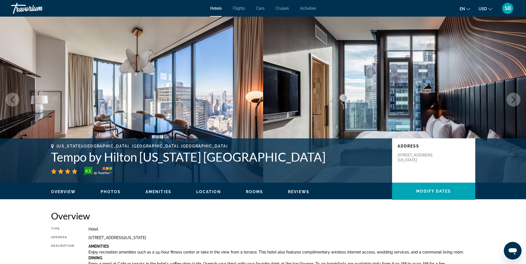
click at [510, 100] on icon "Next image" at bounding box center [513, 99] width 7 height 7
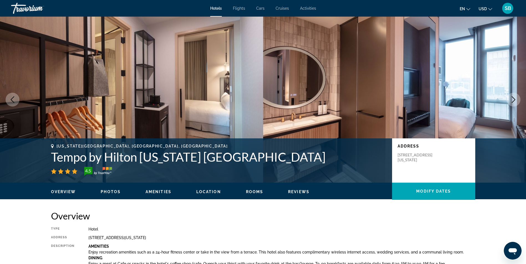
click at [510, 100] on icon "Next image" at bounding box center [513, 99] width 7 height 7
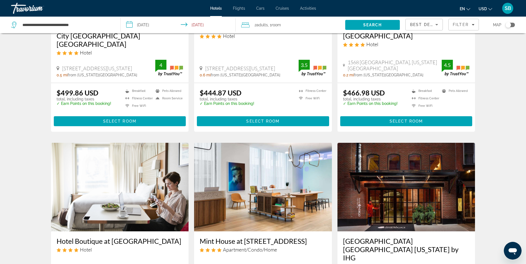
scroll to position [124, 0]
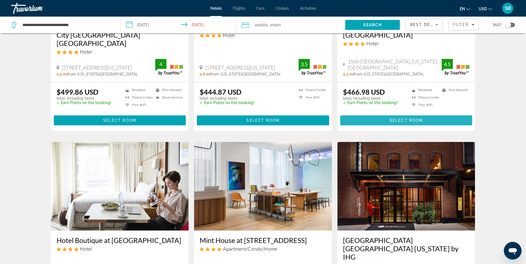
click at [461, 114] on span "Main content" at bounding box center [406, 120] width 132 height 13
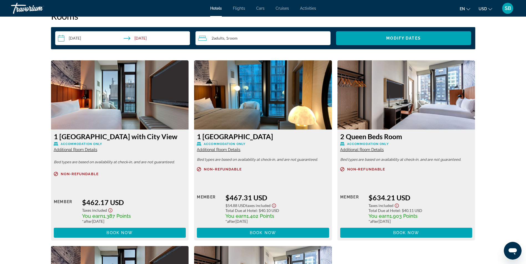
scroll to position [734, 0]
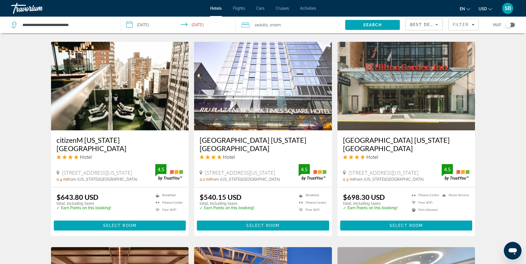
scroll to position [440, 0]
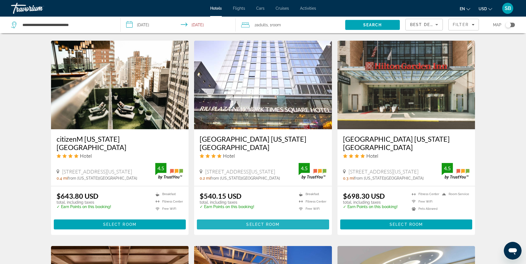
click at [261, 223] on span "Select Room" at bounding box center [262, 225] width 33 height 4
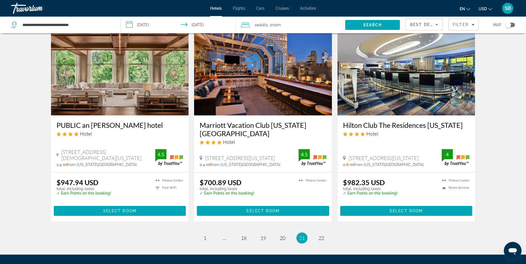
scroll to position [662, 0]
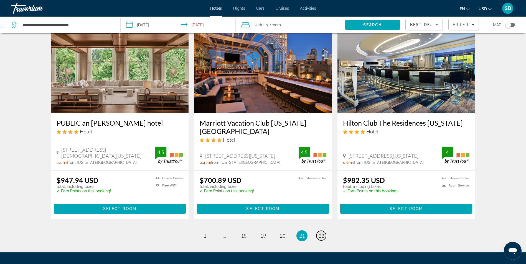
click at [320, 233] on span "22" at bounding box center [321, 236] width 6 height 6
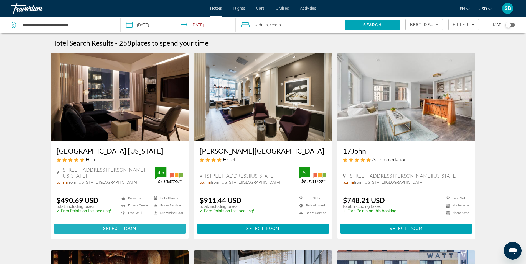
click at [148, 227] on span "Main content" at bounding box center [120, 228] width 132 height 13
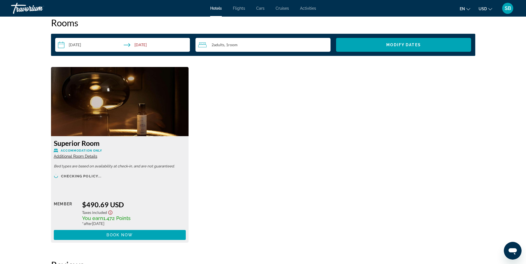
scroll to position [703, 0]
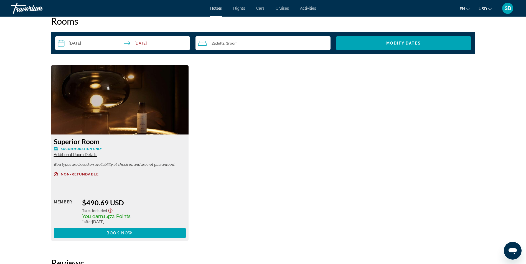
click at [74, 153] on span "Additional Room Details" at bounding box center [76, 155] width 44 height 4
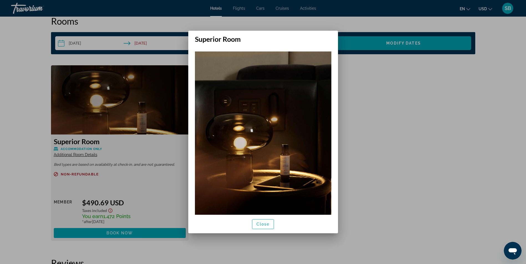
click at [387, 194] on div at bounding box center [263, 132] width 526 height 264
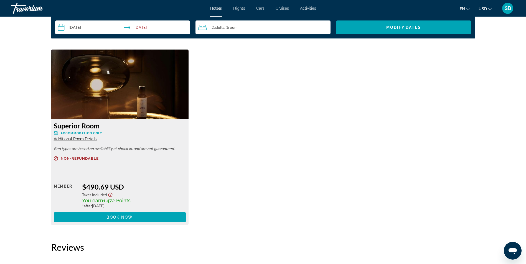
scroll to position [717, 0]
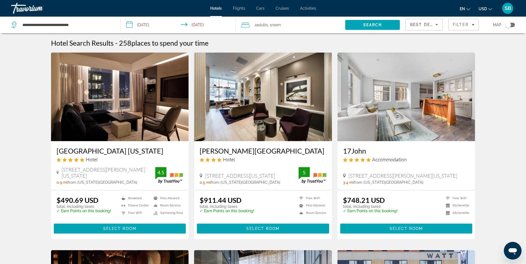
click at [89, 86] on img "Main content" at bounding box center [120, 97] width 138 height 89
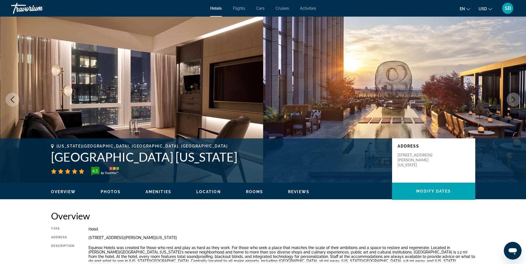
click at [252, 191] on span "Rooms" at bounding box center [254, 192] width 17 height 4
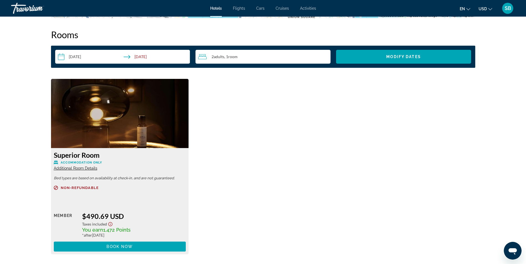
scroll to position [690, 0]
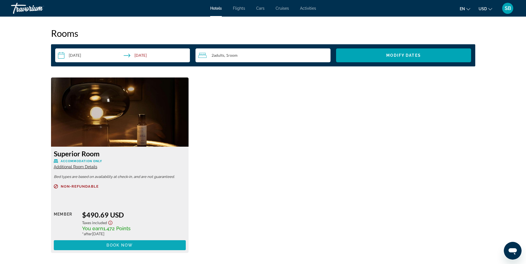
click at [167, 239] on span "Main content" at bounding box center [120, 245] width 132 height 13
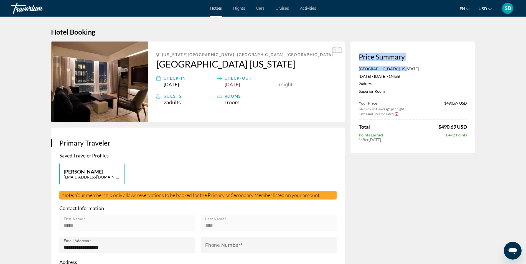
drag, startPoint x: 525, startPoint y: 51, endPoint x: 527, endPoint y: 68, distance: 16.5
click at [526, 68] on html "Skip to main content Hotels Flights Cars Cruises Activities Hotels Flights Cars…" at bounding box center [263, 132] width 526 height 264
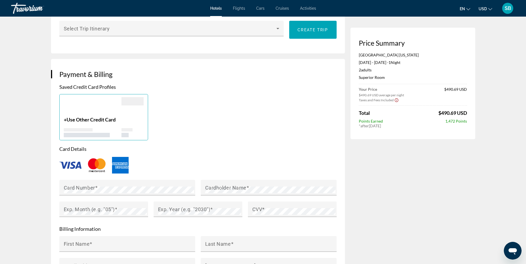
scroll to position [346, 0]
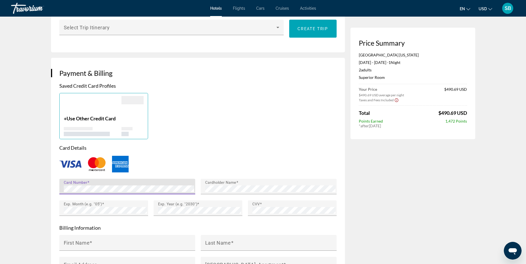
type input "**********"
type input "*******"
type input "**"
type input "*****"
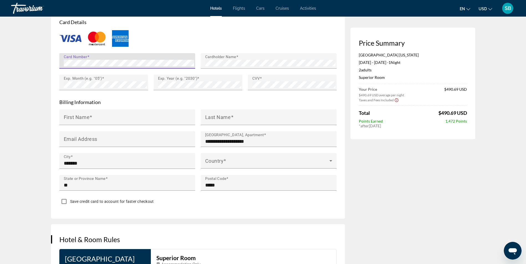
scroll to position [473, 0]
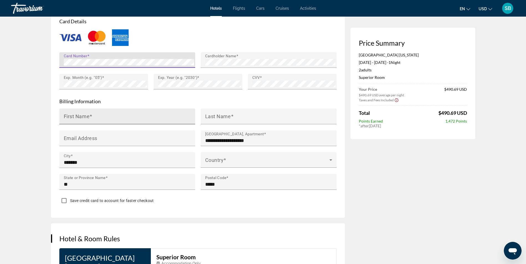
click at [167, 116] on input "First Name" at bounding box center [129, 119] width 130 height 7
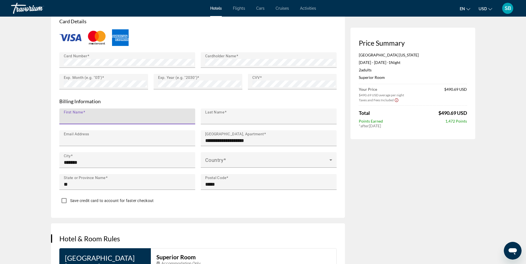
type input "*****"
type input "****"
type input "**********"
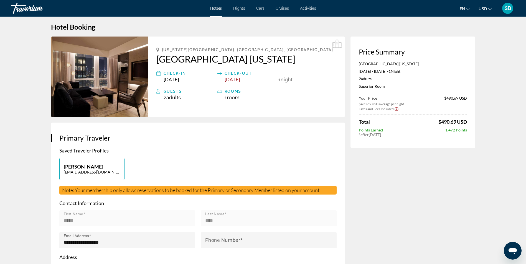
scroll to position [0, 0]
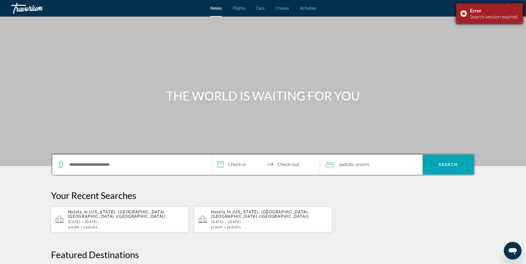
click at [463, 12] on div "Error Search session expired." at bounding box center [489, 13] width 67 height 21
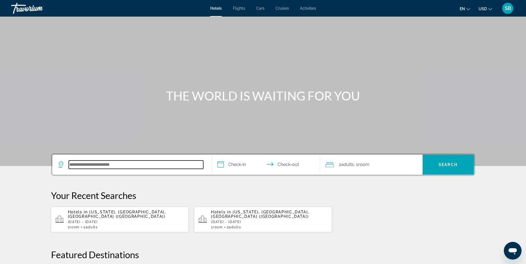
click at [136, 164] on input "Search hotel destination" at bounding box center [136, 165] width 134 height 8
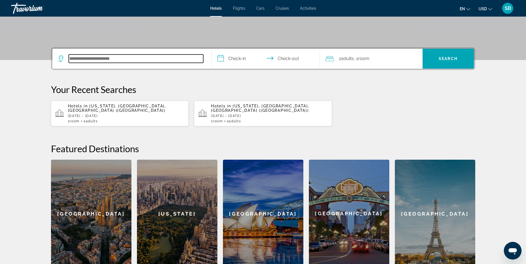
scroll to position [136, 0]
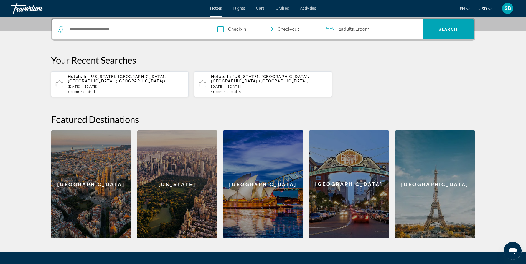
click at [173, 208] on div "[US_STATE]" at bounding box center [177, 185] width 80 height 108
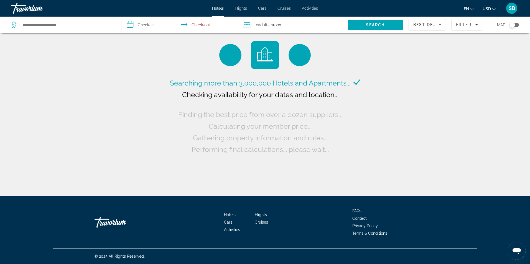
click at [145, 23] on input "**********" at bounding box center [180, 26] width 118 height 18
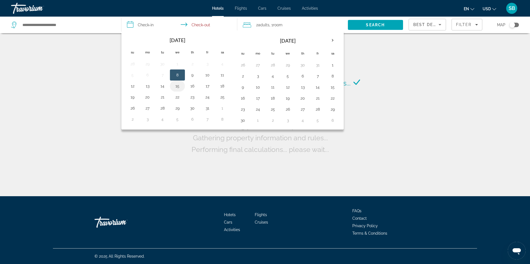
click at [176, 83] on button "15" at bounding box center [177, 86] width 9 height 8
click at [206, 24] on input "**********" at bounding box center [180, 26] width 118 height 18
click at [193, 86] on button "16" at bounding box center [192, 86] width 9 height 8
type input "**********"
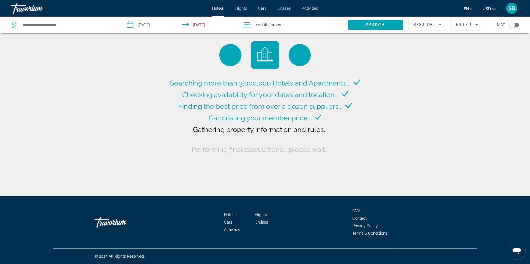
click at [301, 25] on div "2 Adult Adults , 1 Room rooms" at bounding box center [295, 25] width 105 height 8
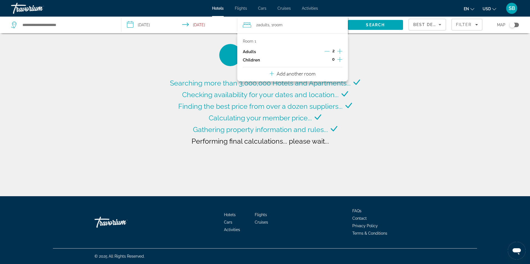
click at [340, 49] on icon "Increment adults" at bounding box center [339, 51] width 5 height 5
click at [381, 73] on div "Searching more than 3,000,000 Hotels and Apartments... Checking availability fo…" at bounding box center [265, 98] width 530 height 196
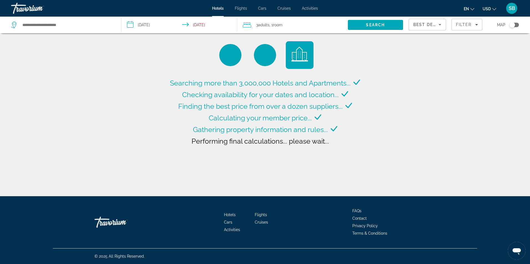
type input "**********"
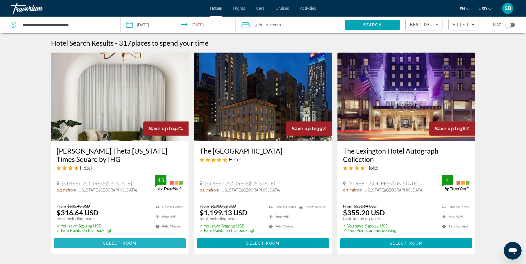
click at [134, 245] on span "Select Room" at bounding box center [119, 243] width 33 height 4
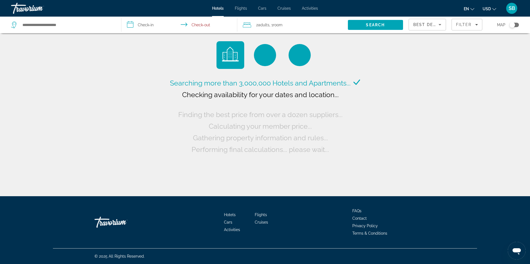
click at [146, 22] on input "**********" at bounding box center [180, 26] width 118 height 18
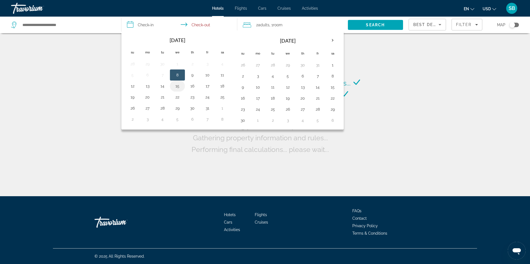
click at [176, 83] on button "15" at bounding box center [177, 86] width 9 height 8
click at [194, 85] on button "16" at bounding box center [192, 86] width 9 height 8
type input "**********"
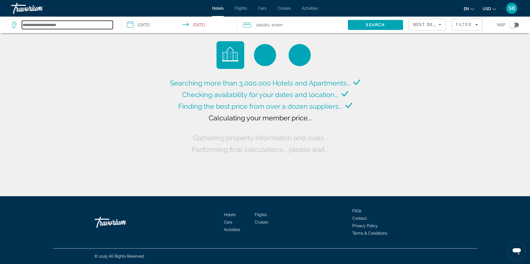
click at [76, 22] on input "Search hotel destination" at bounding box center [67, 25] width 91 height 8
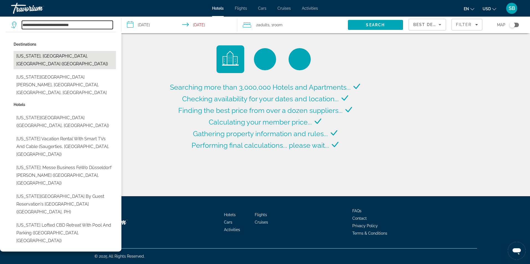
type input "**********"
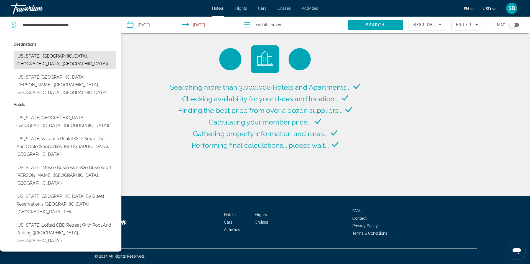
click at [57, 57] on button "[US_STATE], [GEOGRAPHIC_DATA], [GEOGRAPHIC_DATA] ([GEOGRAPHIC_DATA])" at bounding box center [65, 60] width 102 height 18
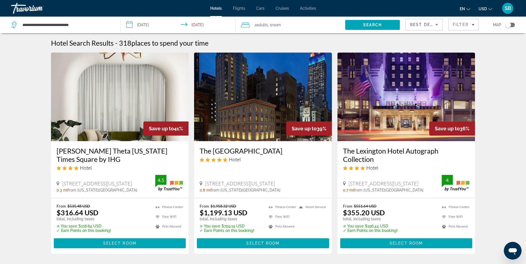
click at [433, 91] on img "Main content" at bounding box center [406, 97] width 138 height 89
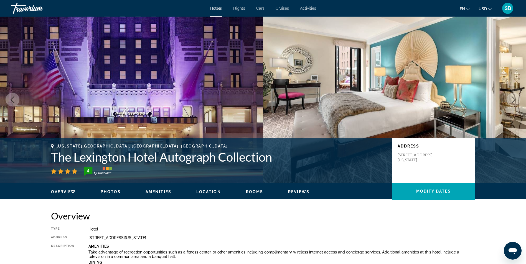
click at [510, 101] on icon "Next image" at bounding box center [513, 99] width 7 height 7
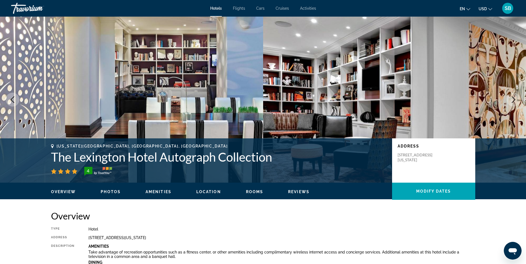
click at [510, 101] on icon "Next image" at bounding box center [513, 99] width 7 height 7
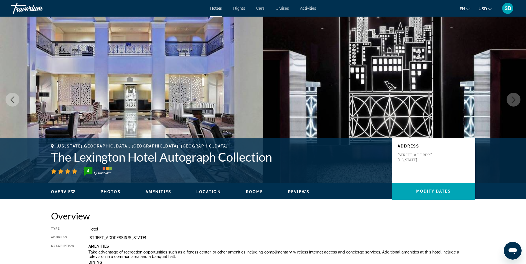
click at [510, 101] on icon "Next image" at bounding box center [513, 99] width 7 height 7
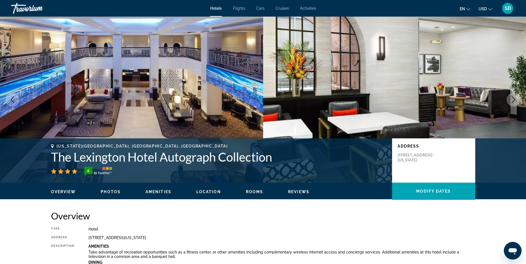
click at [510, 101] on icon "Next image" at bounding box center [513, 99] width 7 height 7
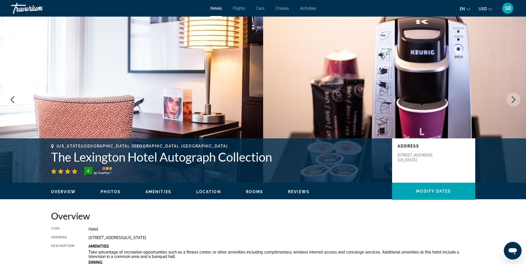
click at [510, 101] on icon "Next image" at bounding box center [513, 99] width 7 height 7
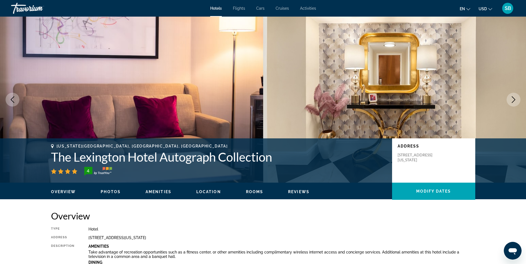
click at [510, 101] on icon "Next image" at bounding box center [513, 99] width 7 height 7
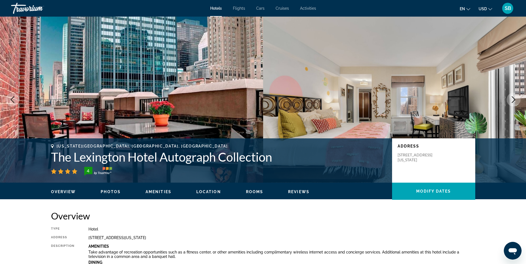
click at [510, 101] on icon "Next image" at bounding box center [513, 99] width 7 height 7
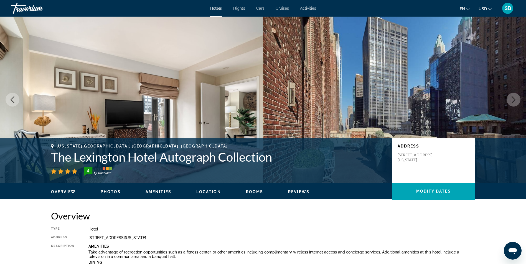
click at [510, 101] on icon "Next image" at bounding box center [513, 99] width 7 height 7
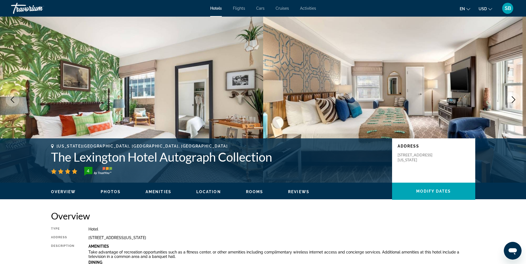
click at [512, 99] on icon "Next image" at bounding box center [513, 99] width 7 height 7
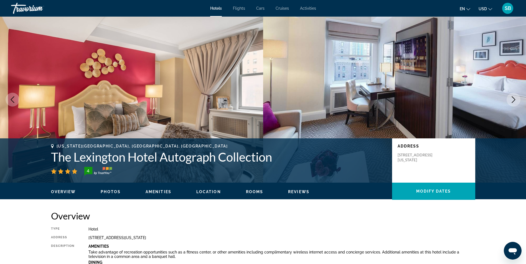
click at [512, 99] on icon "Next image" at bounding box center [513, 99] width 7 height 7
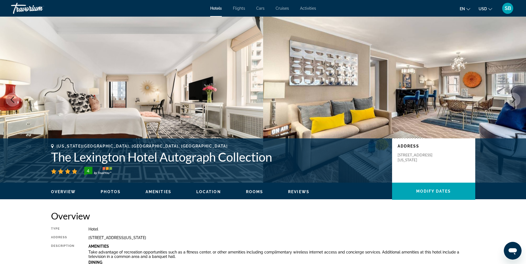
click at [512, 99] on icon "Next image" at bounding box center [513, 99] width 7 height 7
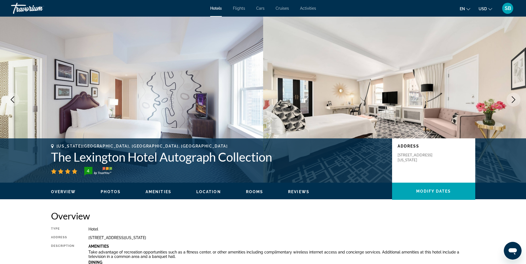
click at [512, 99] on icon "Next image" at bounding box center [513, 99] width 7 height 7
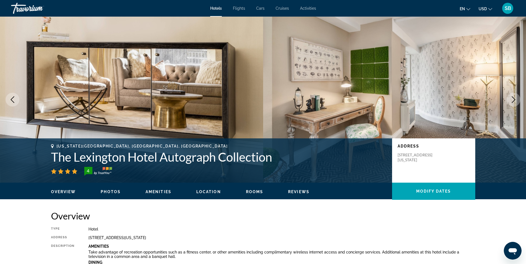
click at [512, 99] on icon "Next image" at bounding box center [513, 99] width 7 height 7
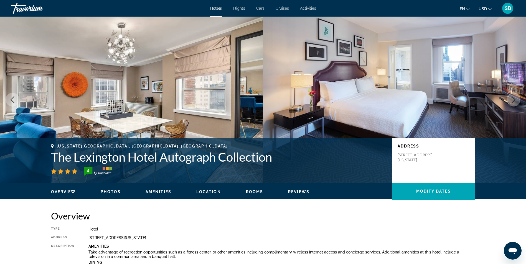
click at [512, 99] on icon "Next image" at bounding box center [513, 99] width 7 height 7
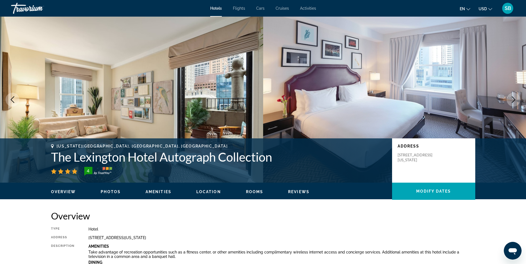
click at [512, 99] on icon "Next image" at bounding box center [513, 99] width 7 height 7
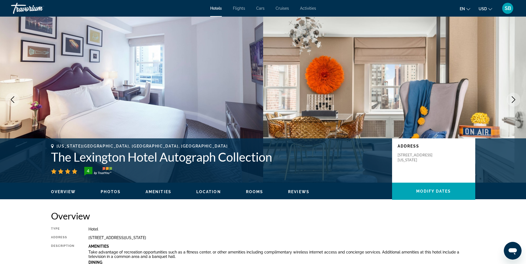
click at [512, 99] on icon "Next image" at bounding box center [513, 99] width 7 height 7
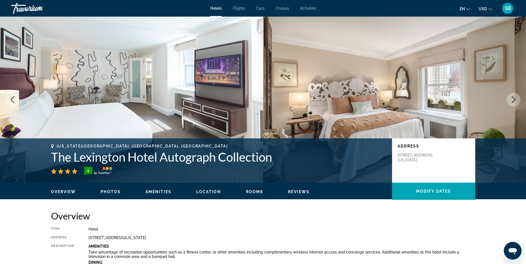
click at [512, 99] on icon "Next image" at bounding box center [513, 99] width 7 height 7
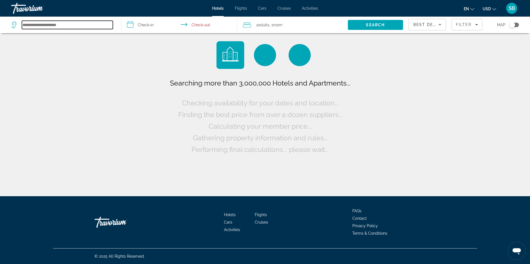
click at [60, 25] on input "Search hotel destination" at bounding box center [67, 25] width 91 height 8
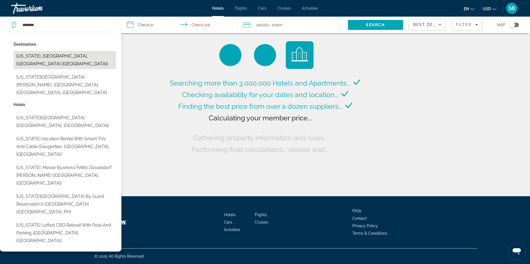
click at [65, 57] on button "[US_STATE], [GEOGRAPHIC_DATA], [GEOGRAPHIC_DATA] ([GEOGRAPHIC_DATA])" at bounding box center [65, 60] width 102 height 18
type input "**********"
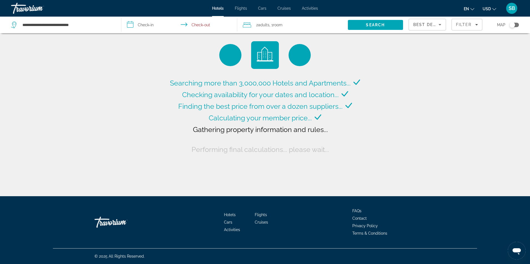
click at [136, 24] on input "**********" at bounding box center [180, 26] width 118 height 18
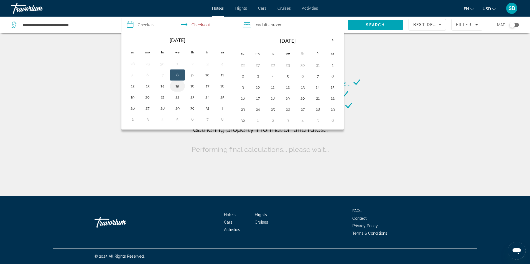
click at [177, 85] on button "15" at bounding box center [177, 86] width 9 height 8
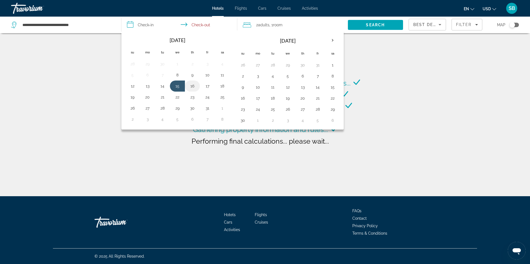
click at [192, 86] on button "16" at bounding box center [192, 86] width 9 height 8
type input "**********"
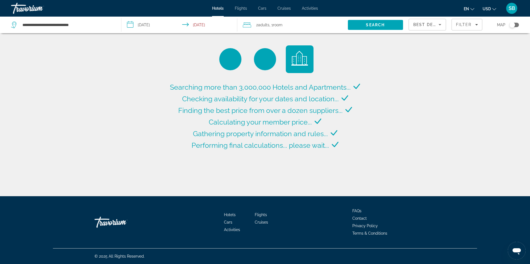
click at [439, 25] on icon "Sort by" at bounding box center [439, 24] width 7 height 7
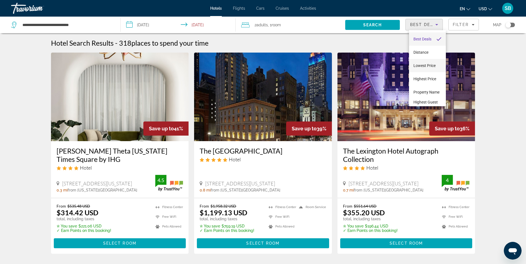
click at [423, 66] on span "Lowest Price" at bounding box center [424, 65] width 22 height 4
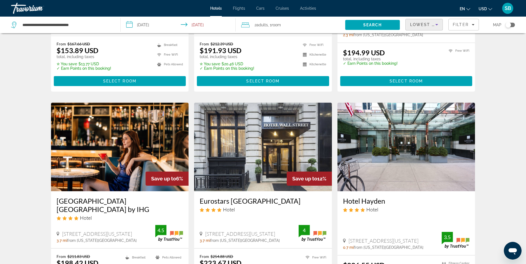
scroll to position [156, 0]
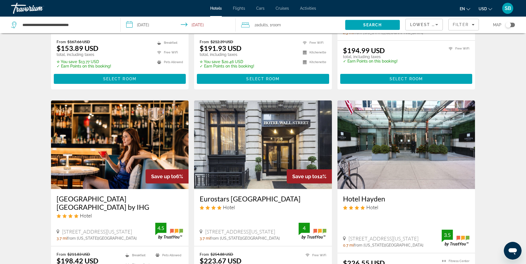
click at [418, 134] on img "Main content" at bounding box center [406, 145] width 138 height 89
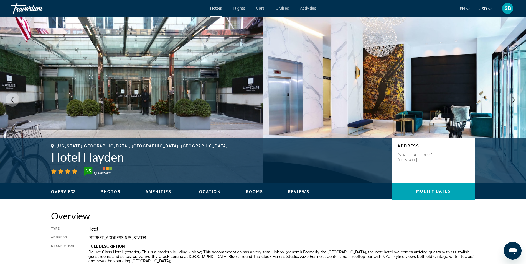
click at [512, 100] on icon "Next image" at bounding box center [513, 99] width 7 height 7
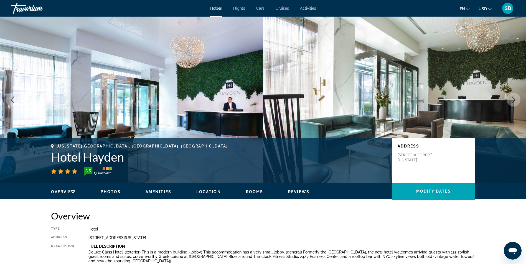
click at [512, 100] on icon "Next image" at bounding box center [513, 99] width 7 height 7
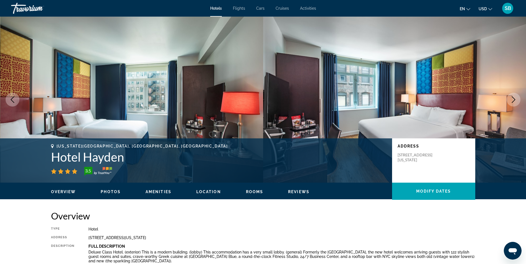
click at [512, 100] on icon "Next image" at bounding box center [513, 99] width 7 height 7
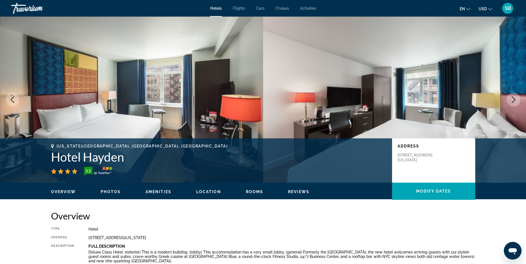
click at [512, 100] on icon "Next image" at bounding box center [513, 99] width 7 height 7
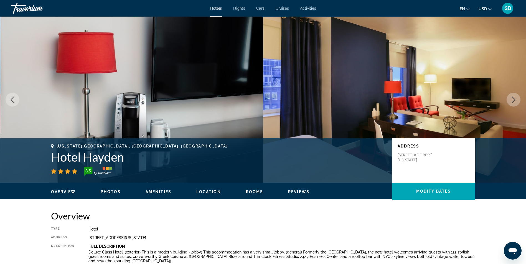
click at [512, 100] on icon "Next image" at bounding box center [513, 99] width 7 height 7
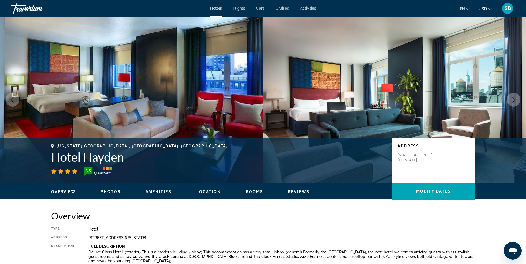
click at [512, 100] on icon "Next image" at bounding box center [513, 99] width 7 height 7
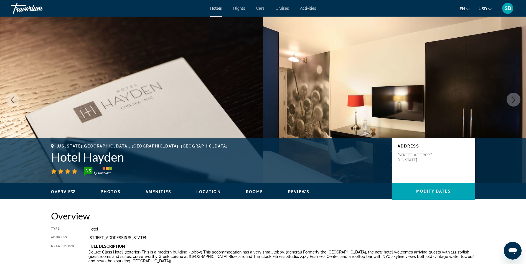
click at [512, 100] on icon "Next image" at bounding box center [513, 99] width 7 height 7
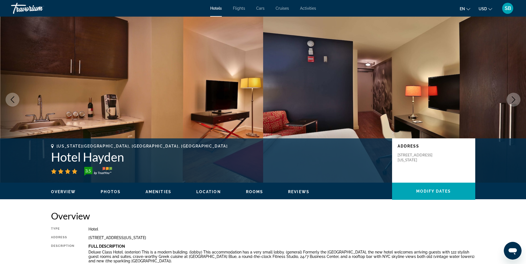
click at [512, 100] on icon "Next image" at bounding box center [513, 99] width 7 height 7
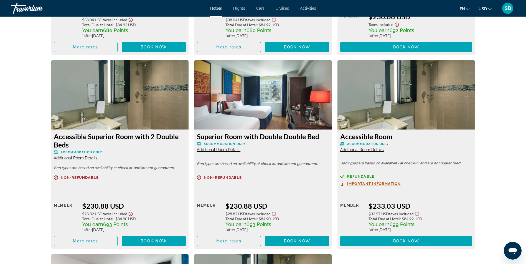
scroll to position [913, 0]
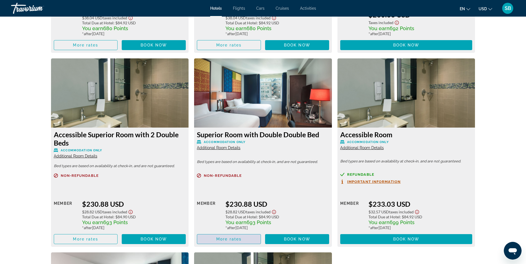
click at [238, 240] on span "More rates" at bounding box center [228, 239] width 25 height 4
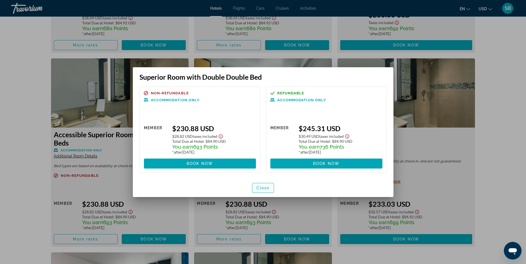
click at [265, 189] on span "Close" at bounding box center [262, 188] width 13 height 4
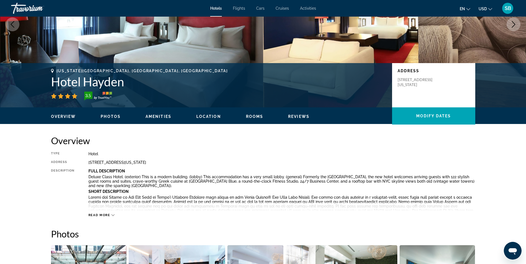
scroll to position [68, 0]
